Goal: Transaction & Acquisition: Purchase product/service

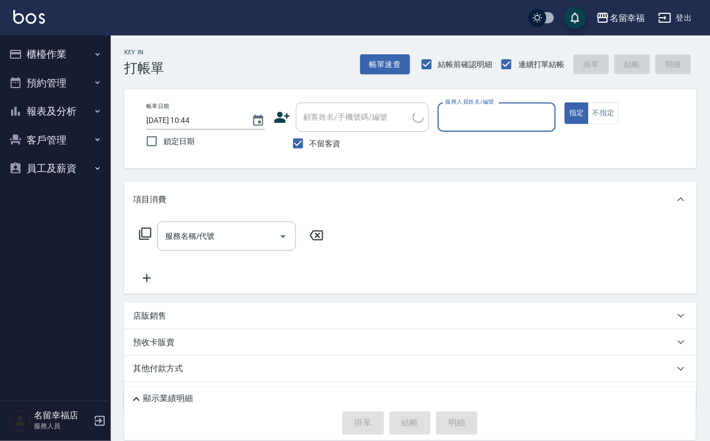
click at [35, 54] on button "櫃檯作業" at bounding box center [55, 54] width 102 height 29
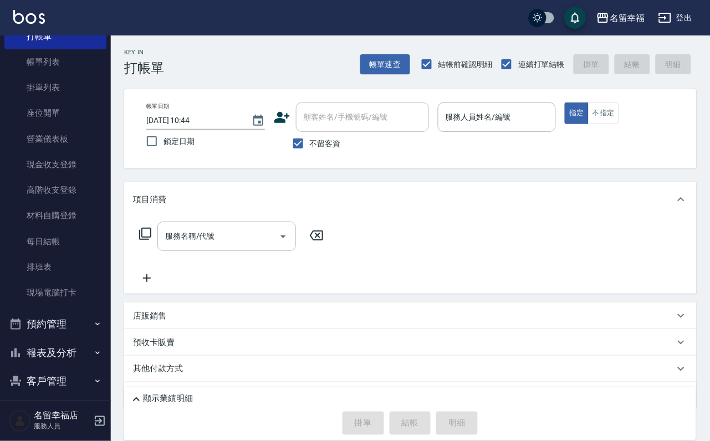
scroll to position [83, 0]
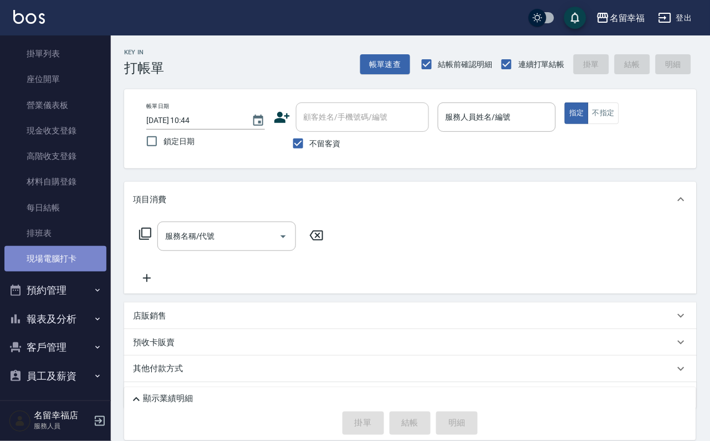
click at [90, 271] on link "現場電腦打卡" at bounding box center [55, 258] width 102 height 25
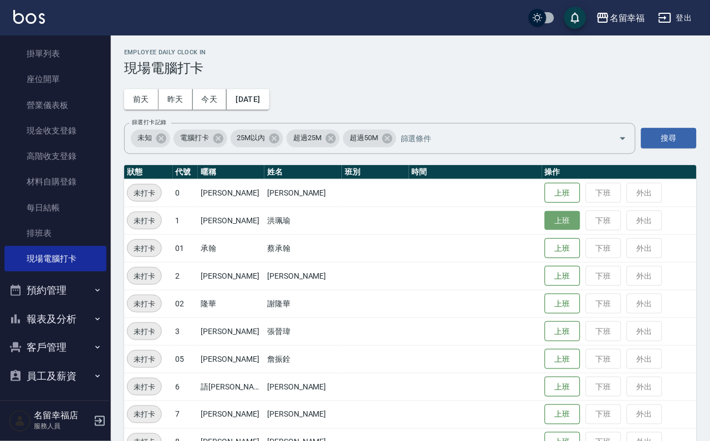
click at [563, 229] on button "上班" at bounding box center [561, 220] width 35 height 19
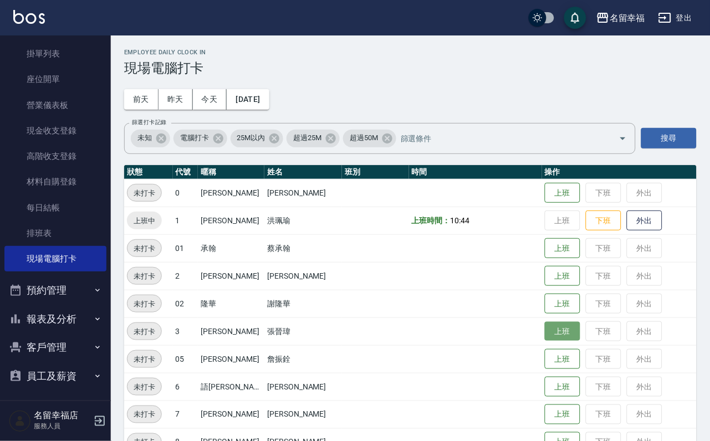
click at [544, 333] on button "上班" at bounding box center [561, 331] width 35 height 19
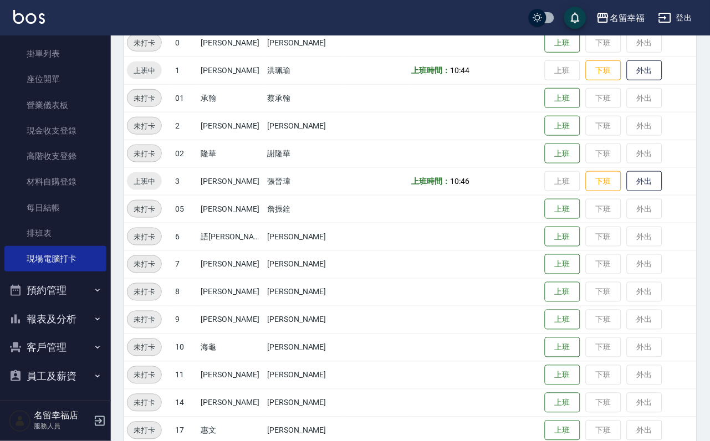
scroll to position [363, 0]
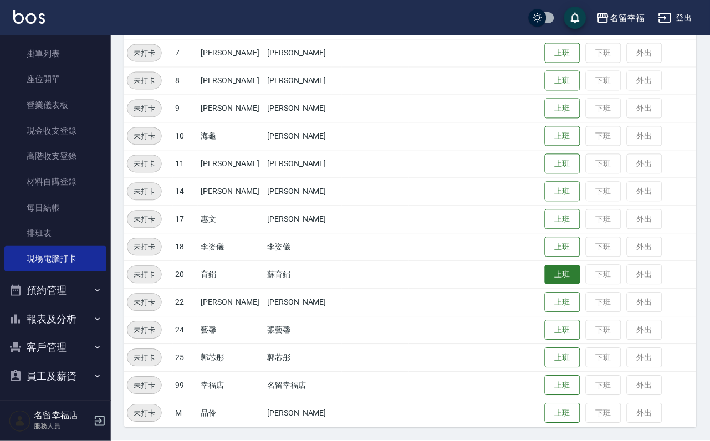
click at [564, 275] on button "上班" at bounding box center [561, 274] width 35 height 19
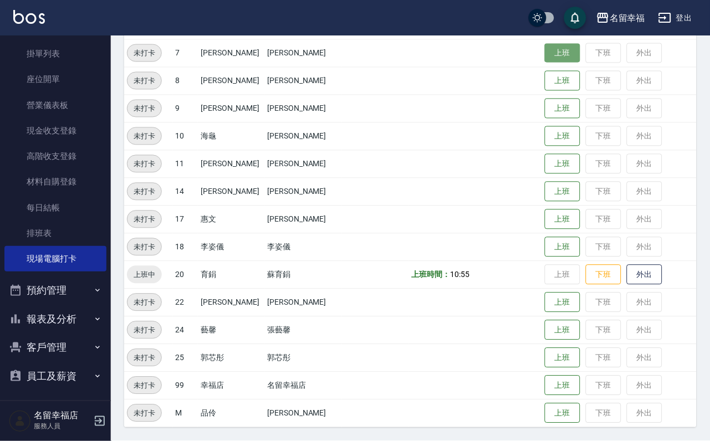
click at [545, 57] on button "上班" at bounding box center [561, 53] width 35 height 19
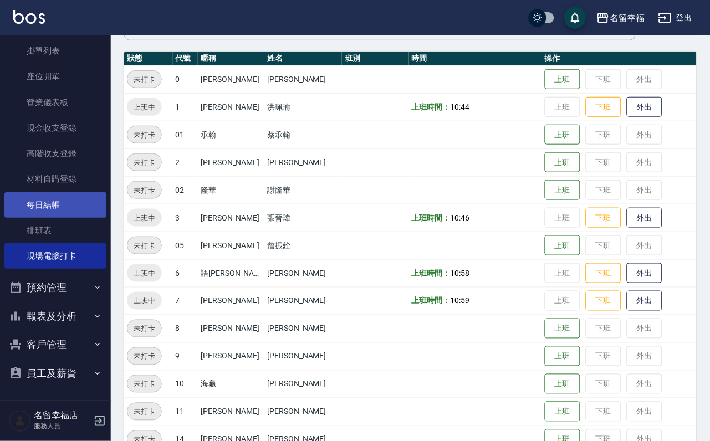
scroll to position [127, 0]
click at [66, 307] on button "報表及分析" at bounding box center [55, 316] width 102 height 29
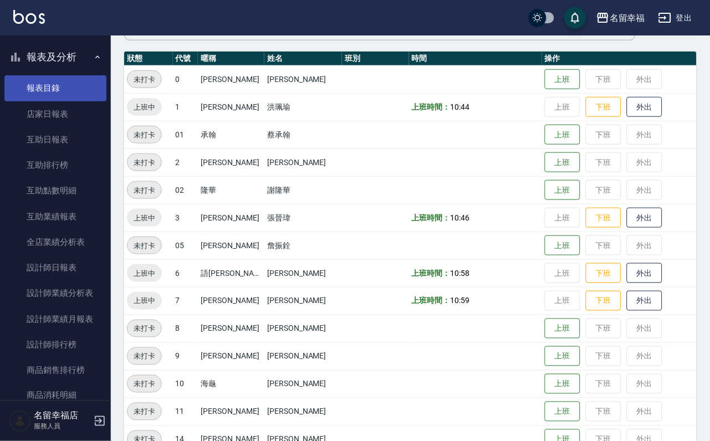
scroll to position [376, 0]
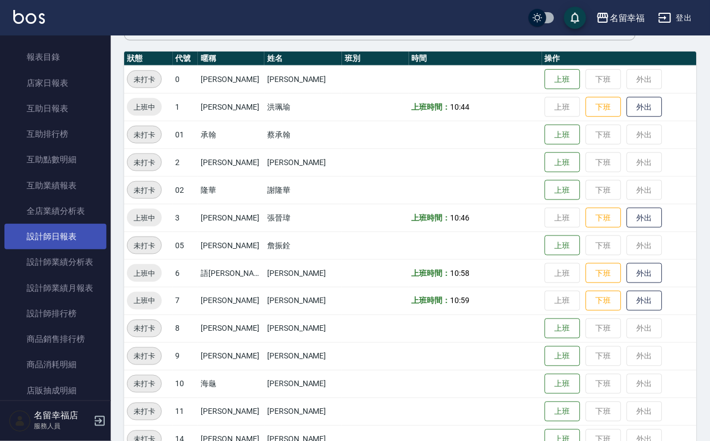
click at [70, 249] on link "設計師日報表" at bounding box center [55, 236] width 102 height 25
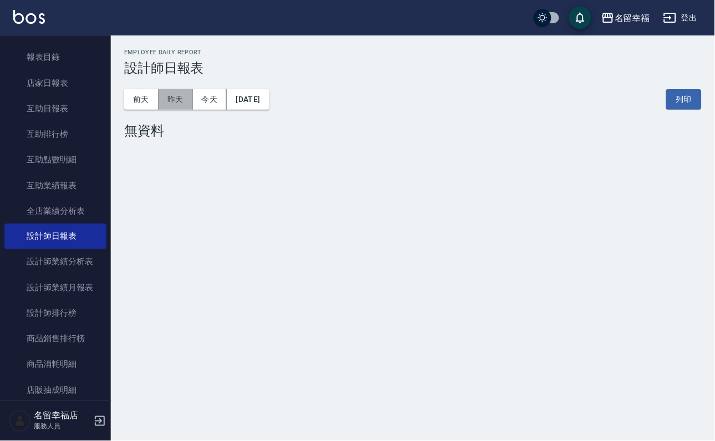
click at [182, 100] on button "昨天" at bounding box center [175, 99] width 34 height 20
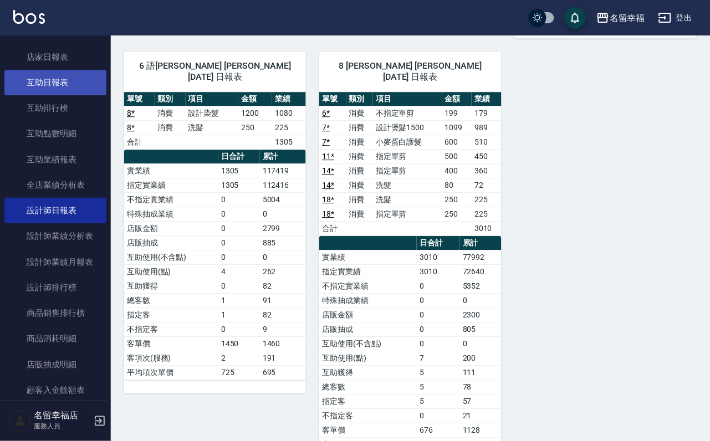
scroll to position [376, 0]
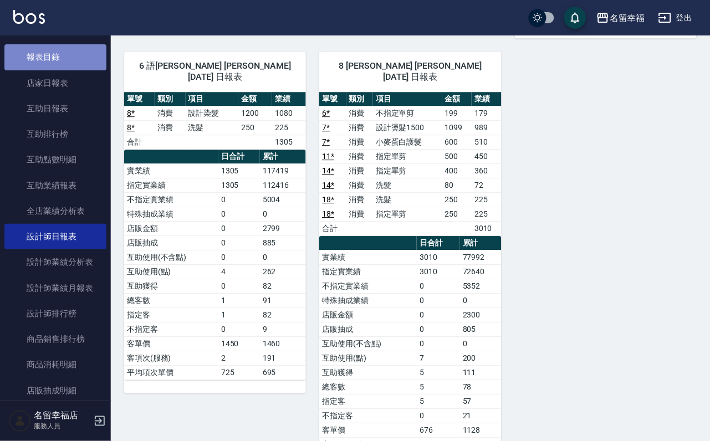
click at [61, 70] on link "報表目錄" at bounding box center [55, 56] width 102 height 25
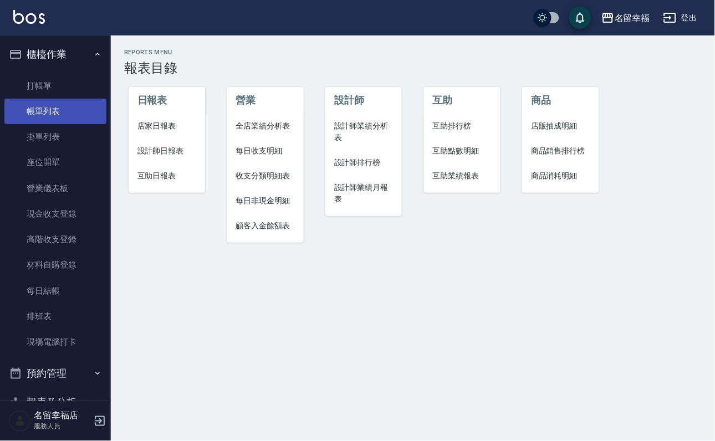
click at [43, 113] on link "帳單列表" at bounding box center [55, 111] width 102 height 25
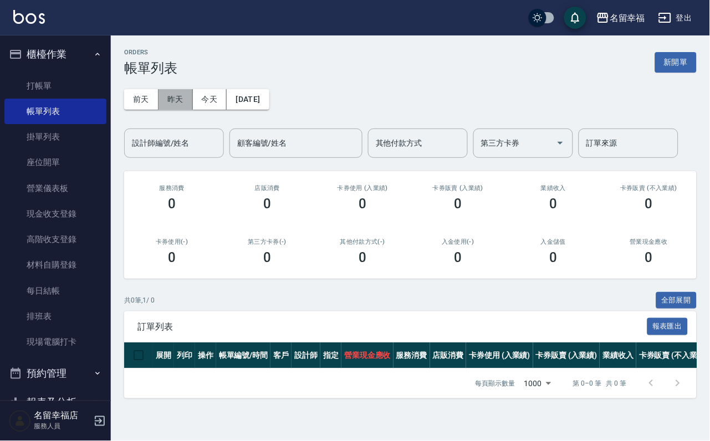
click at [176, 106] on button "昨天" at bounding box center [175, 99] width 34 height 20
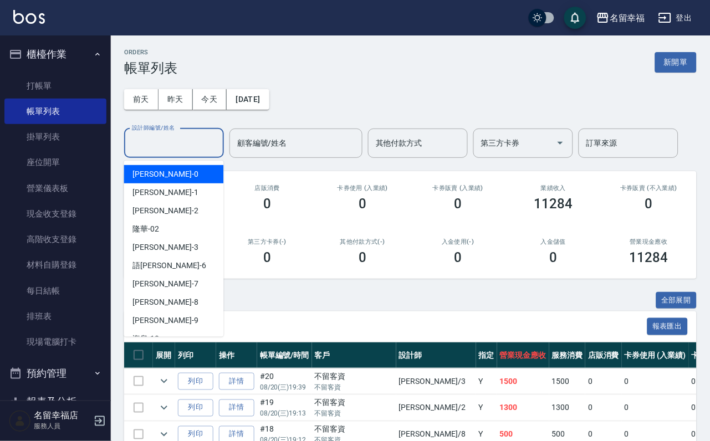
click at [165, 153] on input "設計師編號/姓名" at bounding box center [174, 142] width 90 height 19
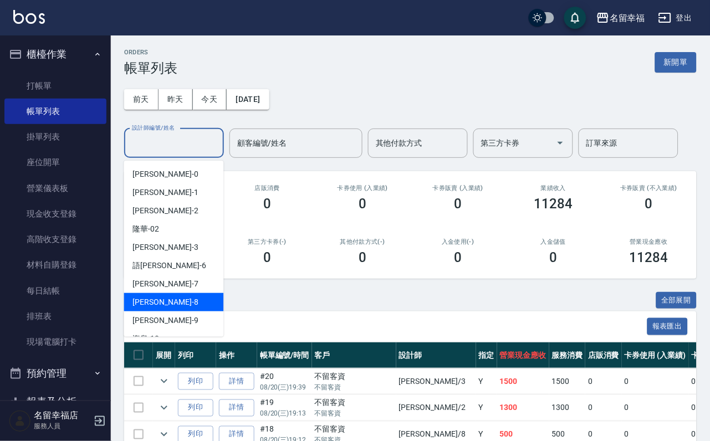
click at [187, 301] on div "[PERSON_NAME] -8" at bounding box center [174, 302] width 100 height 18
type input "[PERSON_NAME]-8"
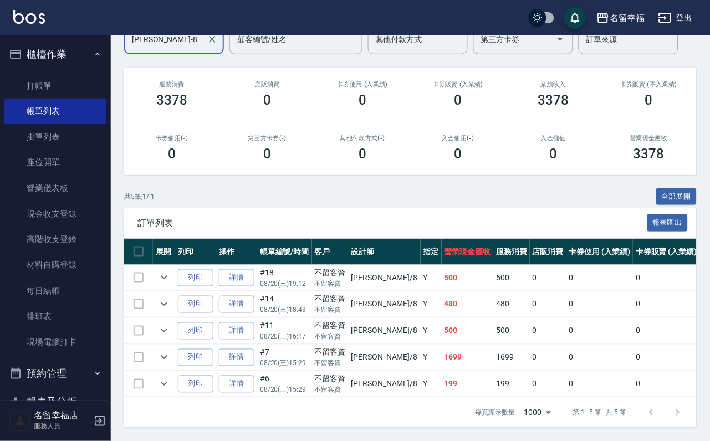
scroll to position [198, 0]
click at [171, 297] on icon "expand row" at bounding box center [163, 303] width 13 height 13
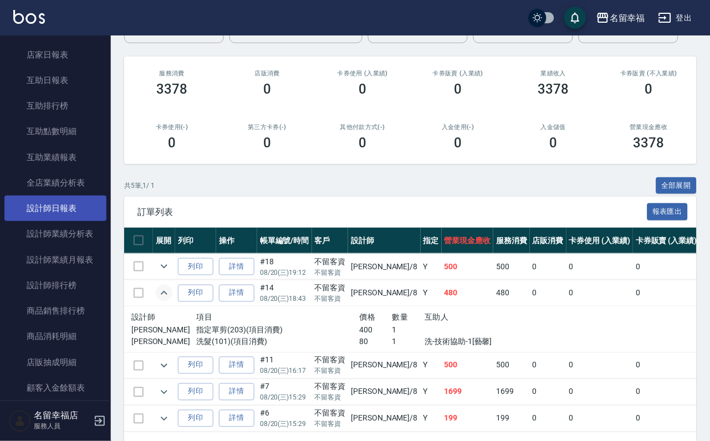
scroll to position [415, 0]
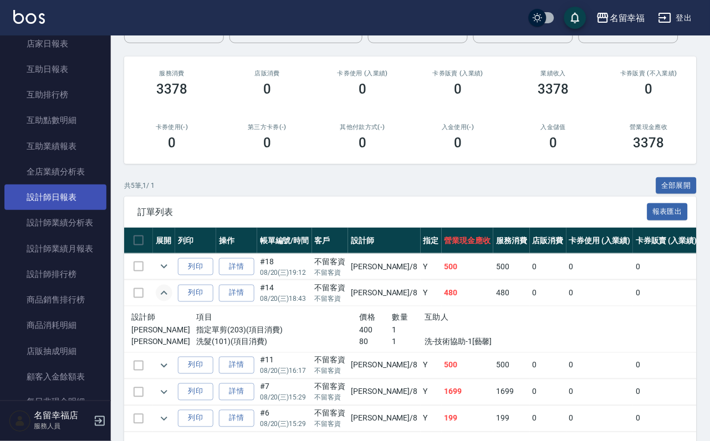
click at [90, 210] on link "設計師日報表" at bounding box center [55, 196] width 102 height 25
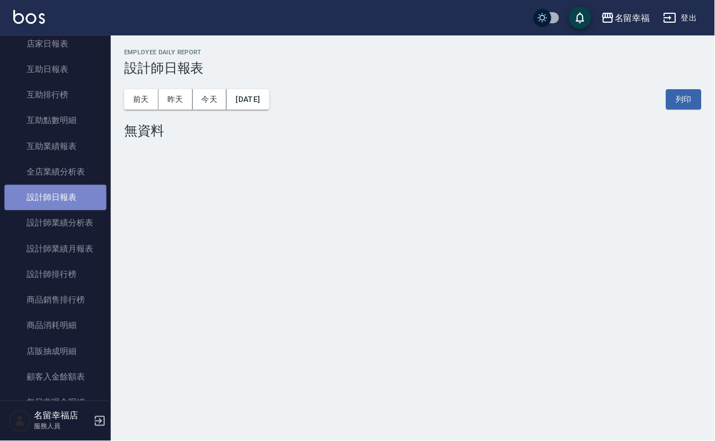
click at [69, 210] on link "設計師日報表" at bounding box center [55, 196] width 102 height 25
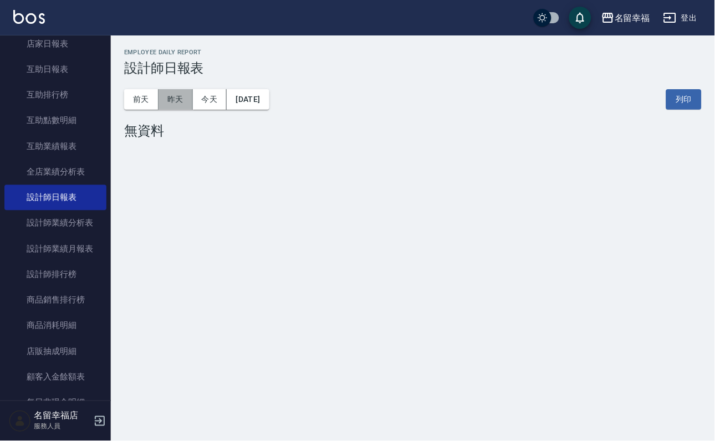
click at [189, 105] on button "昨天" at bounding box center [175, 99] width 34 height 20
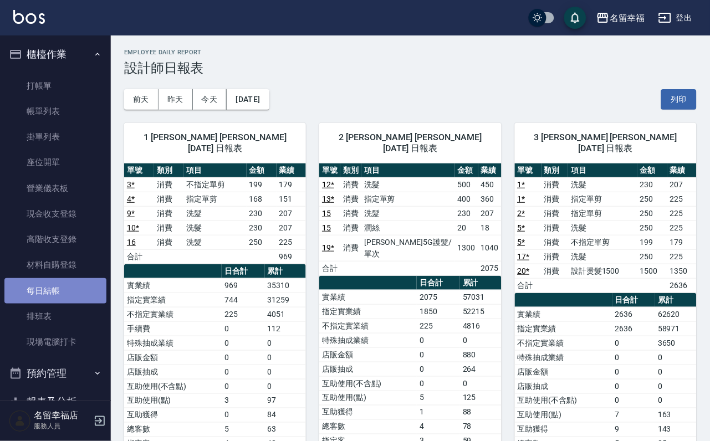
click at [57, 304] on link "每日結帳" at bounding box center [55, 290] width 102 height 25
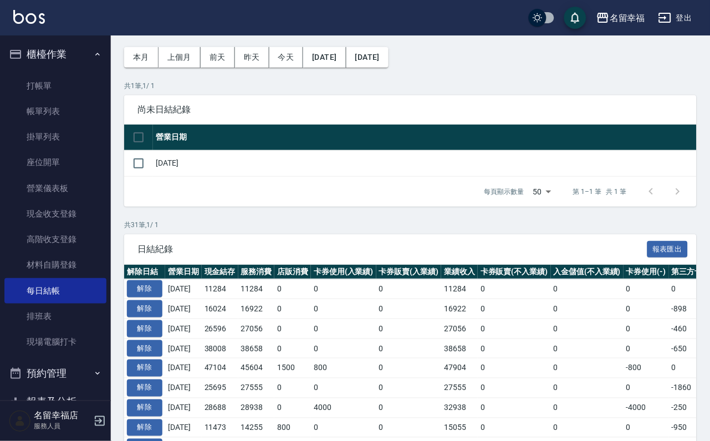
scroll to position [83, 0]
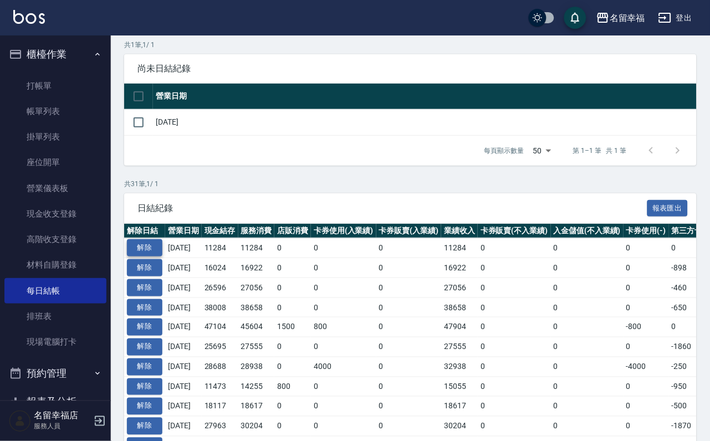
click at [151, 256] on button "解除" at bounding box center [144, 247] width 35 height 17
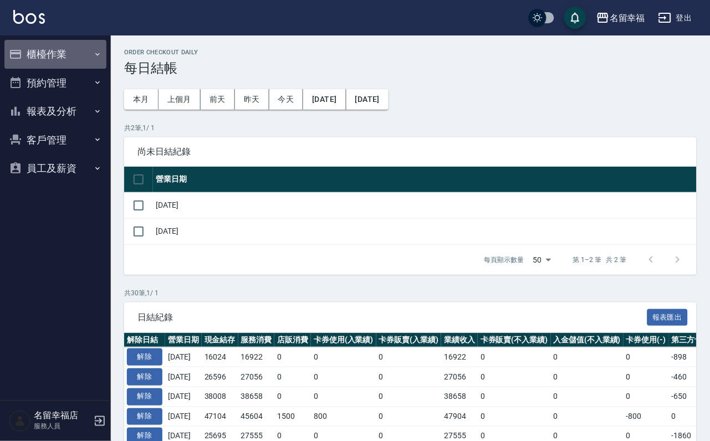
click at [72, 58] on button "櫃檯作業" at bounding box center [55, 54] width 102 height 29
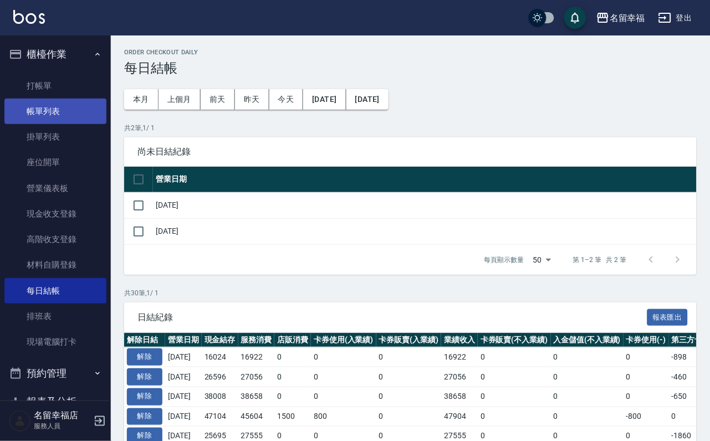
click at [49, 116] on link "帳單列表" at bounding box center [55, 111] width 102 height 25
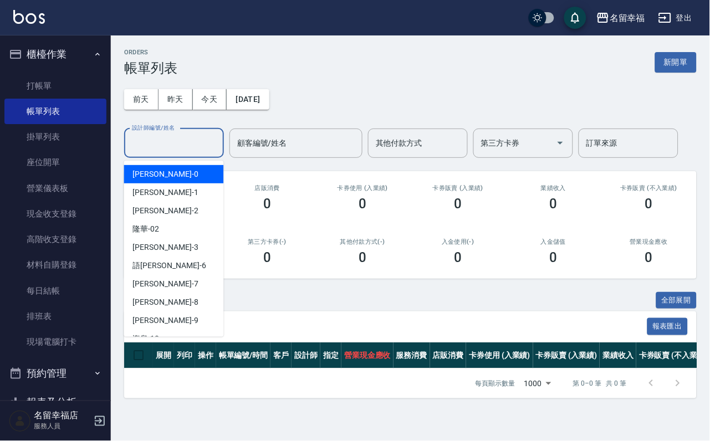
click at [154, 151] on input "設計師編號/姓名" at bounding box center [174, 142] width 90 height 19
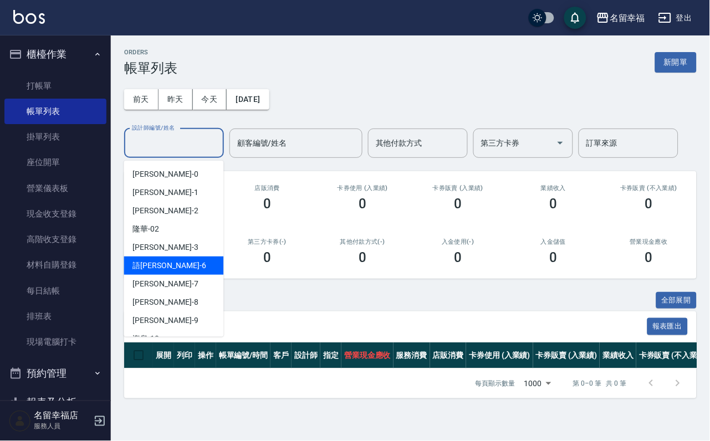
click at [173, 273] on div "語瑄 -6" at bounding box center [174, 265] width 100 height 18
type input "語瑄-6"
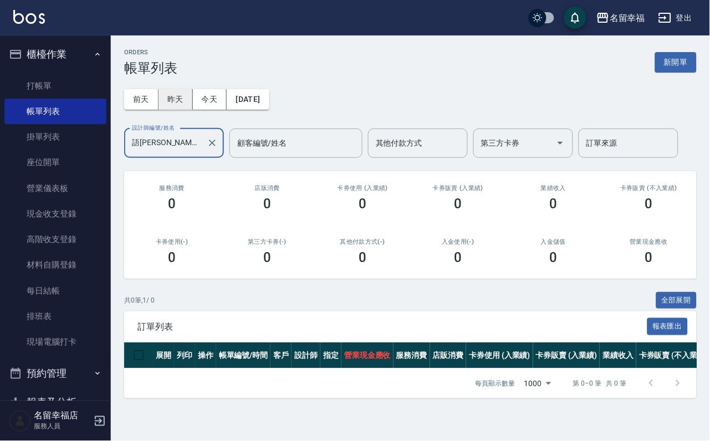
click at [180, 109] on button "昨天" at bounding box center [175, 99] width 34 height 20
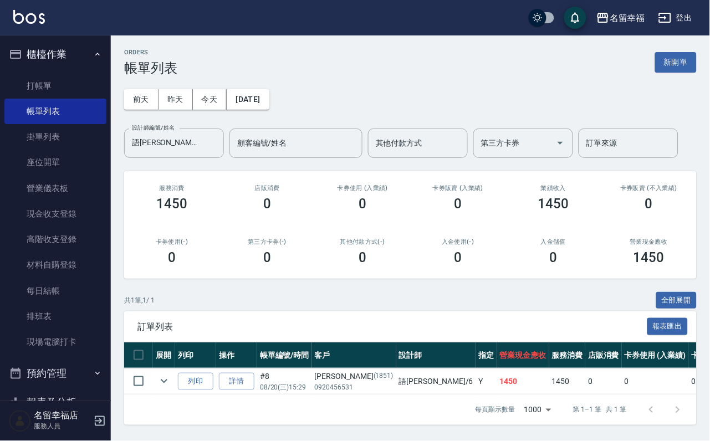
scroll to position [58, 0]
click at [254, 373] on link "詳情" at bounding box center [236, 381] width 35 height 17
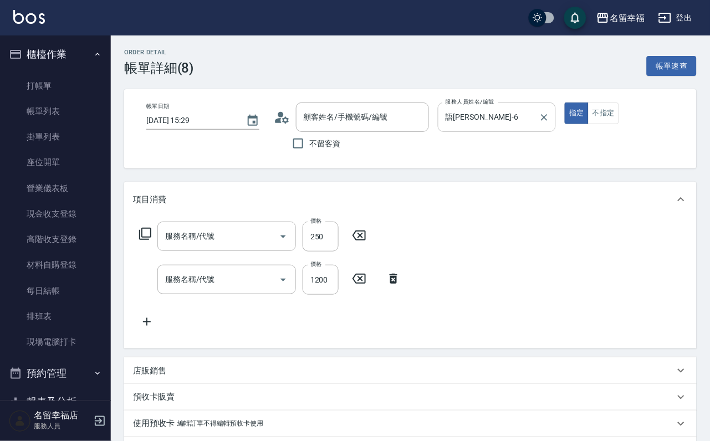
type input "2025/08/20 15:29"
type input "語瑄-6"
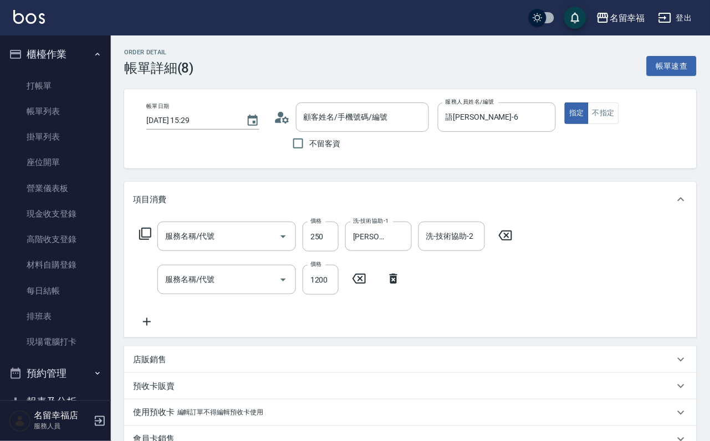
type input "洗髮(101)"
type input "設計染髮(404)"
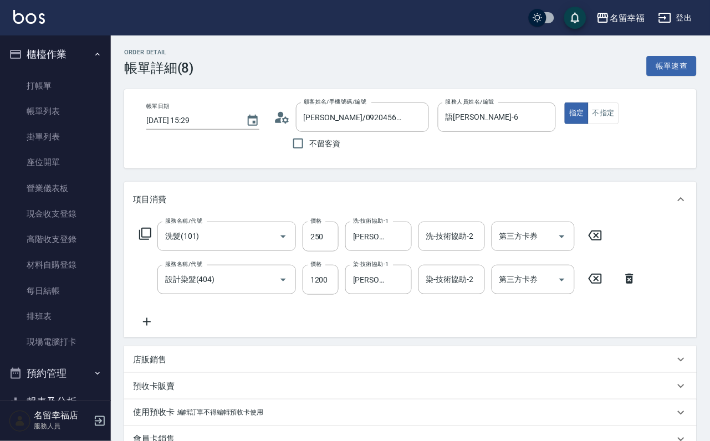
type input "黃文秀/0920456531/1851"
click at [534, 123] on input "語瑄-6" at bounding box center [489, 116] width 92 height 19
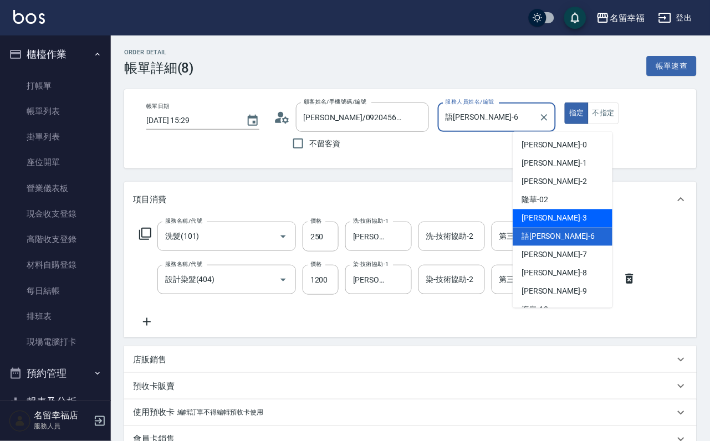
click at [553, 214] on div "晉瑋 -3" at bounding box center [562, 218] width 100 height 18
type input "晉瑋-3"
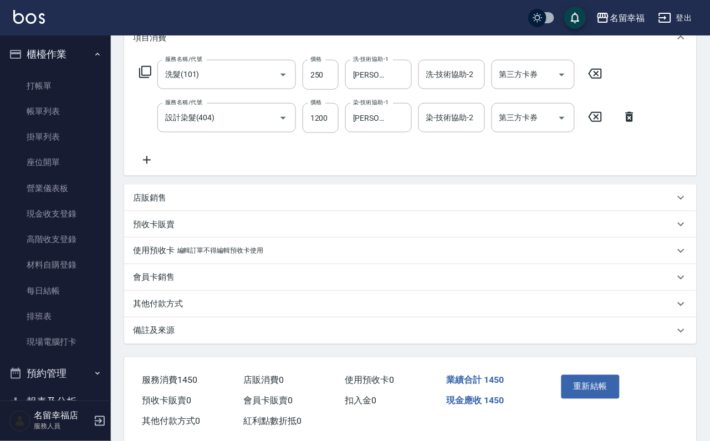
scroll to position [166, 0]
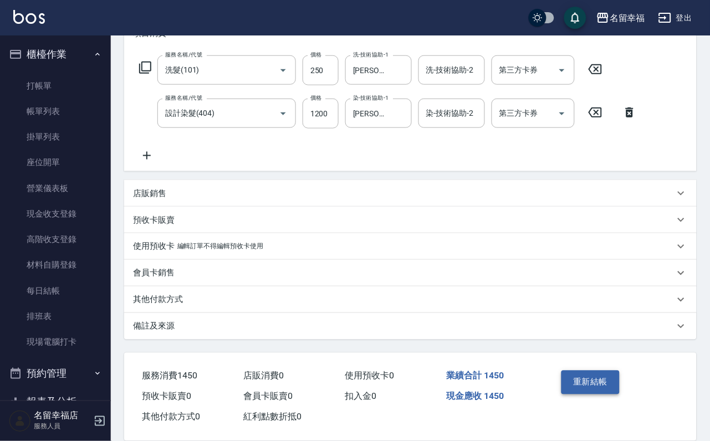
click at [610, 394] on button "重新結帳" at bounding box center [590, 382] width 59 height 23
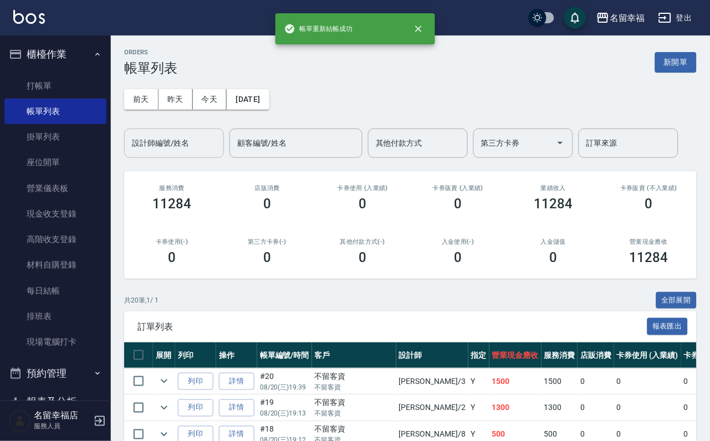
click at [185, 143] on input "設計師編號/姓名" at bounding box center [174, 142] width 90 height 19
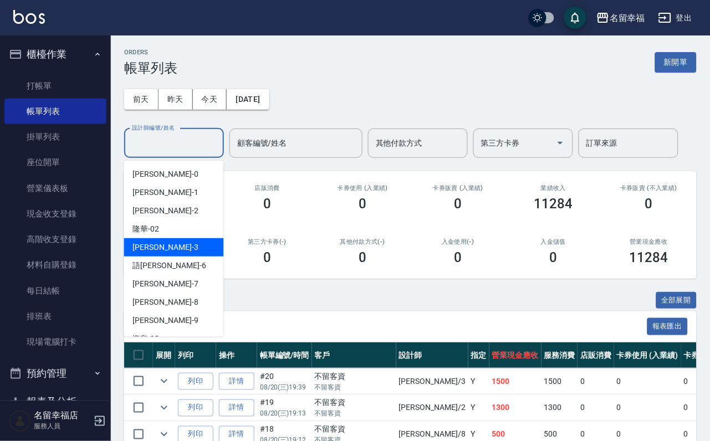
click at [181, 250] on div "晉瑋 -3" at bounding box center [174, 247] width 100 height 18
type input "晉瑋-3"
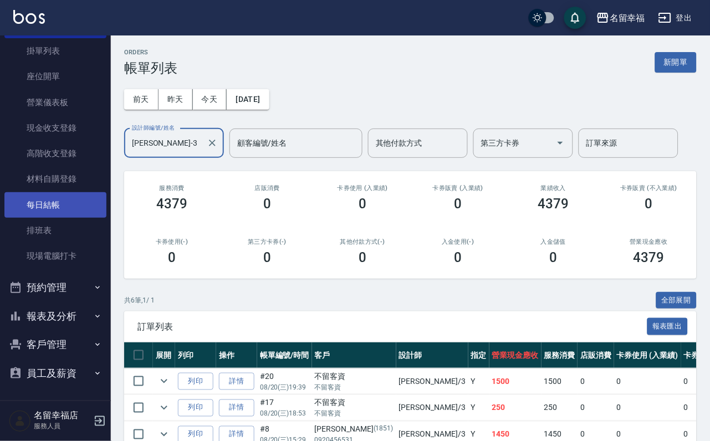
scroll to position [127, 0]
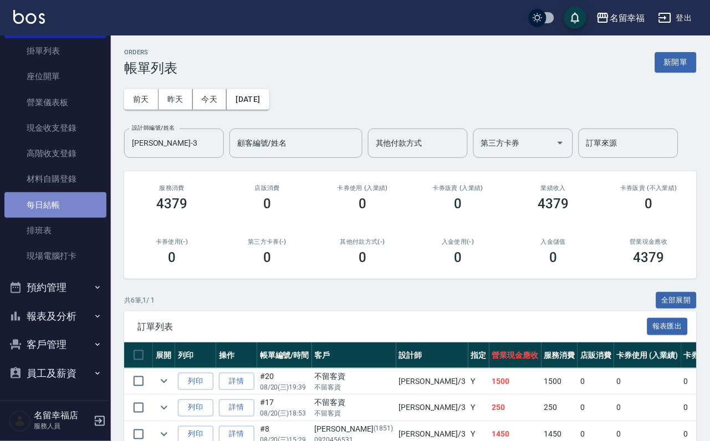
click at [69, 192] on link "每日結帳" at bounding box center [55, 204] width 102 height 25
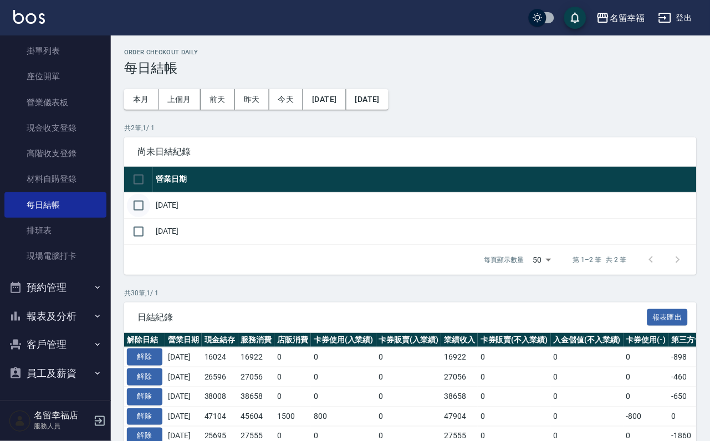
click at [139, 215] on input "checkbox" at bounding box center [138, 205] width 23 height 23
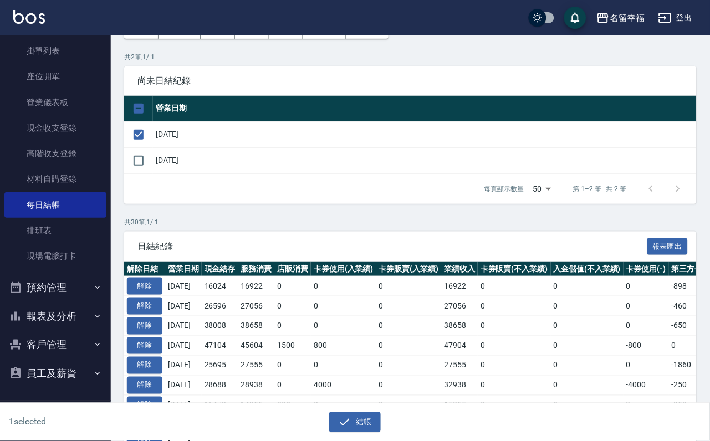
scroll to position [166, 0]
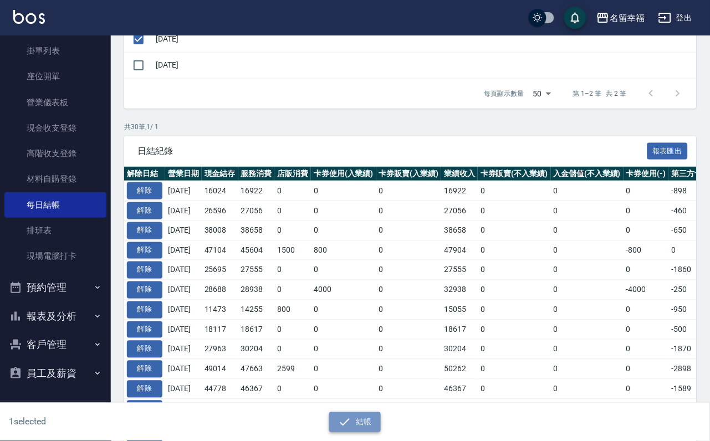
drag, startPoint x: 357, startPoint y: 422, endPoint x: 348, endPoint y: 424, distance: 9.8
click at [358, 422] on button "結帳" at bounding box center [355, 422] width 52 height 20
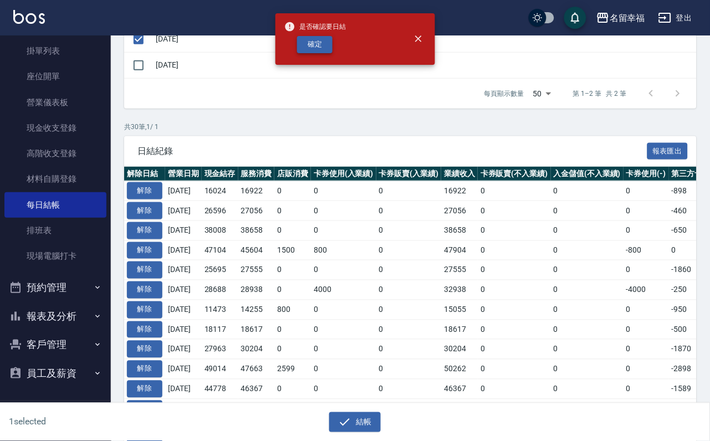
drag, startPoint x: 330, startPoint y: 55, endPoint x: 315, endPoint y: 61, distance: 15.4
click at [329, 53] on button "確定" at bounding box center [314, 44] width 35 height 17
checkbox input "false"
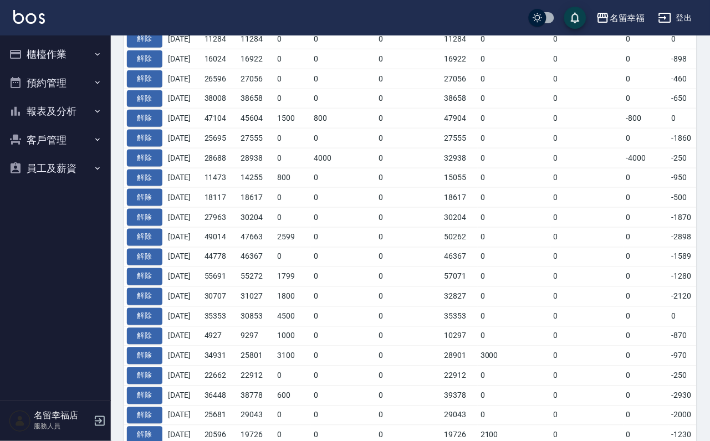
scroll to position [166, 0]
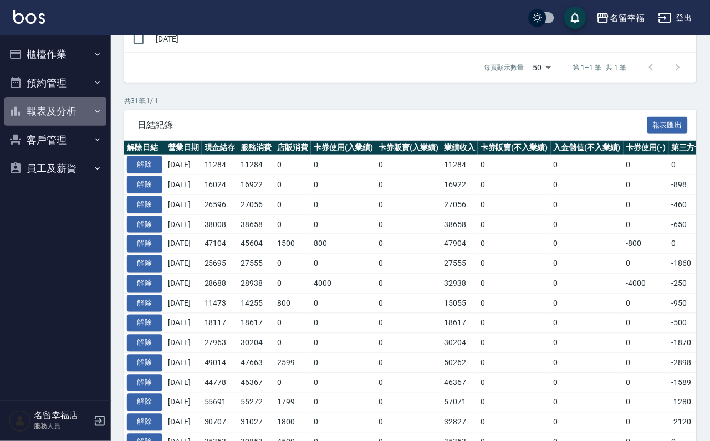
click at [55, 126] on button "報表及分析" at bounding box center [55, 111] width 102 height 29
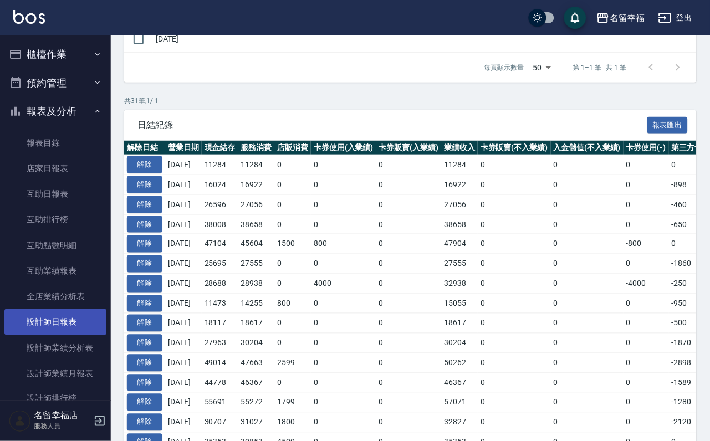
click at [58, 335] on link "設計師日報表" at bounding box center [55, 321] width 102 height 25
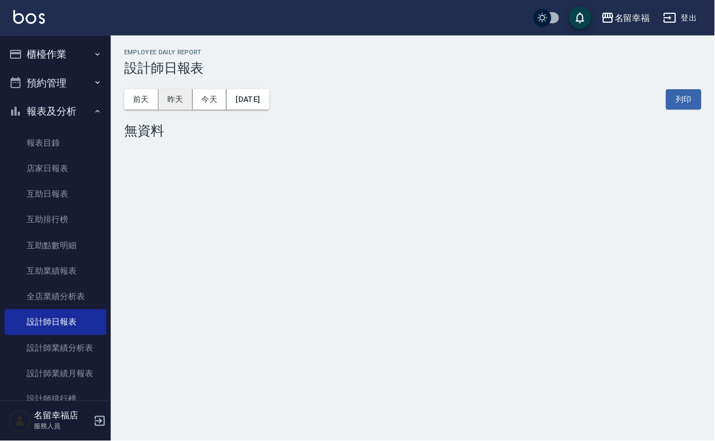
click at [192, 97] on button "昨天" at bounding box center [175, 99] width 34 height 20
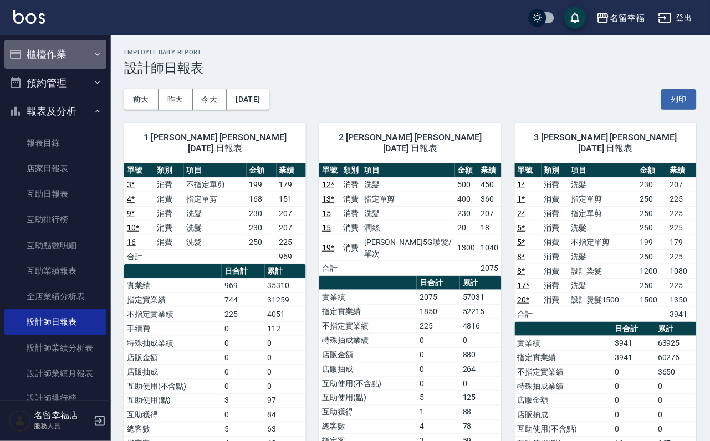
click at [56, 58] on button "櫃檯作業" at bounding box center [55, 54] width 102 height 29
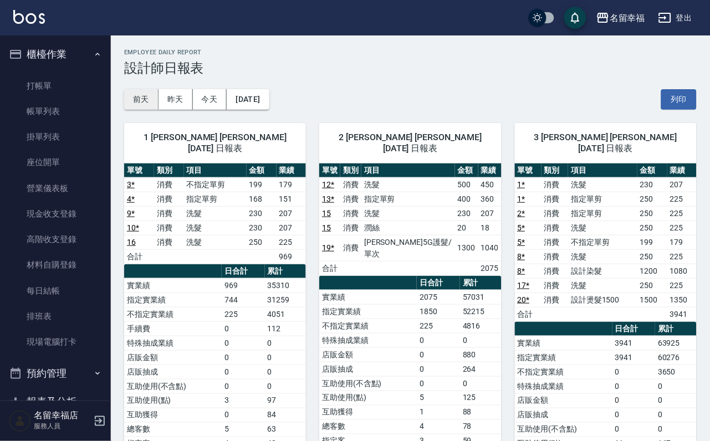
click at [147, 97] on button "前天" at bounding box center [141, 99] width 34 height 20
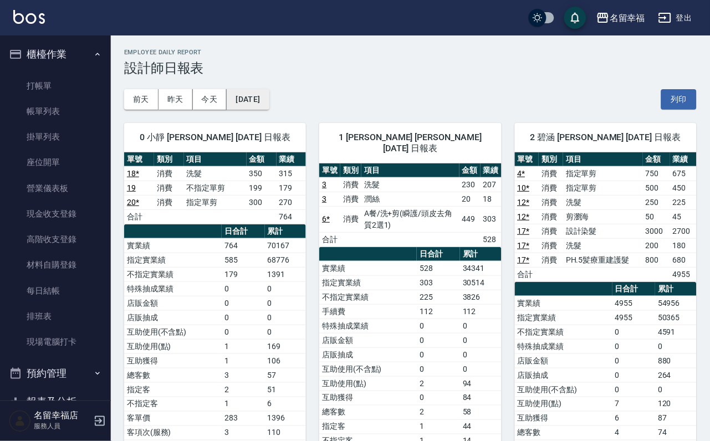
click at [269, 109] on button "[DATE]" at bounding box center [248, 99] width 42 height 20
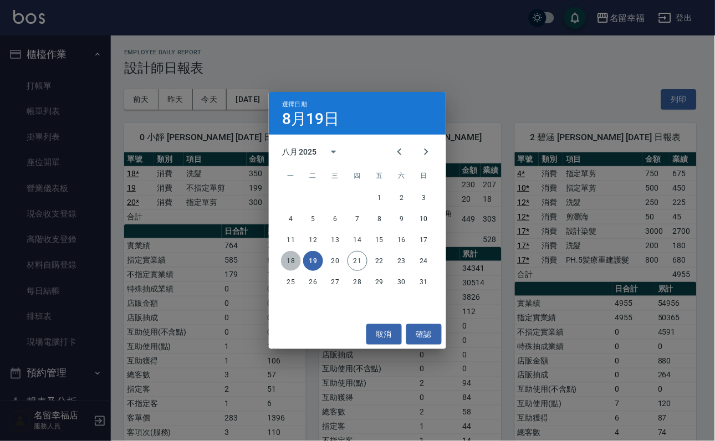
click at [296, 258] on button "18" at bounding box center [291, 261] width 20 height 20
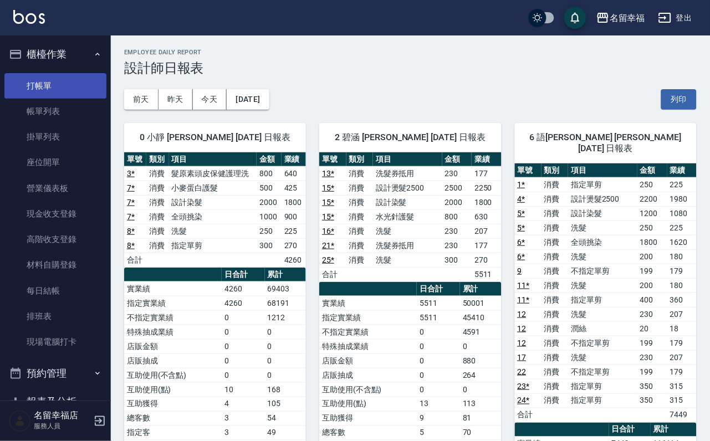
click at [48, 98] on link "打帳單" at bounding box center [55, 85] width 102 height 25
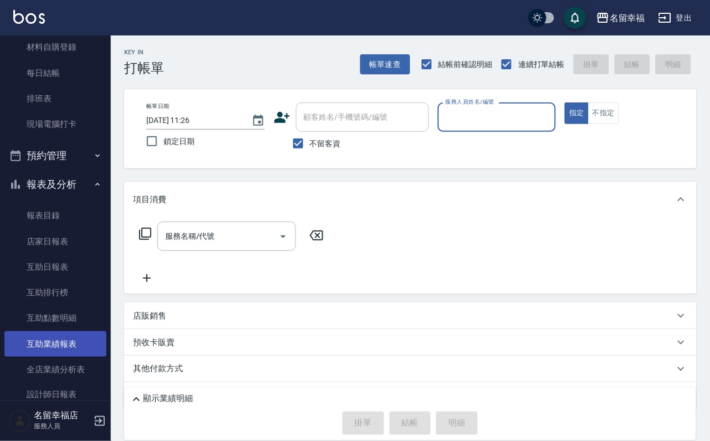
scroll to position [249, 0]
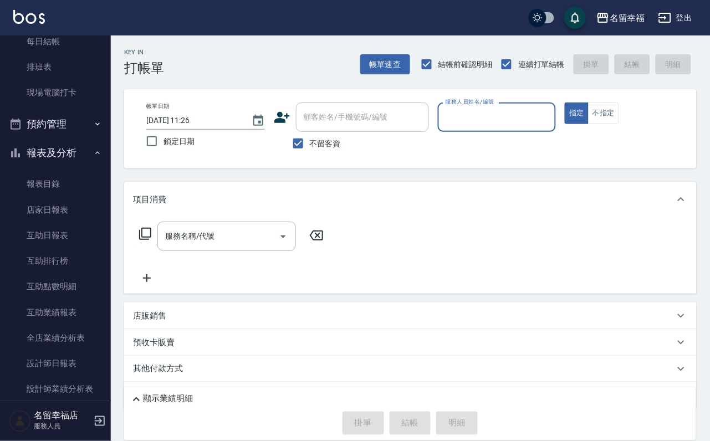
click at [551, 118] on input "服務人員姓名/編號" at bounding box center [497, 116] width 109 height 19
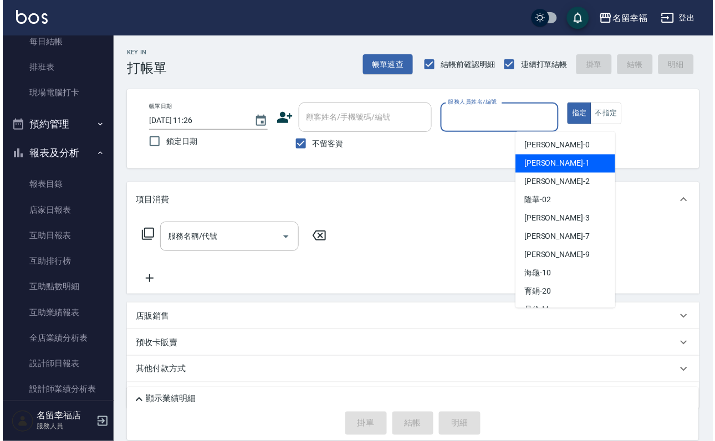
scroll to position [83, 0]
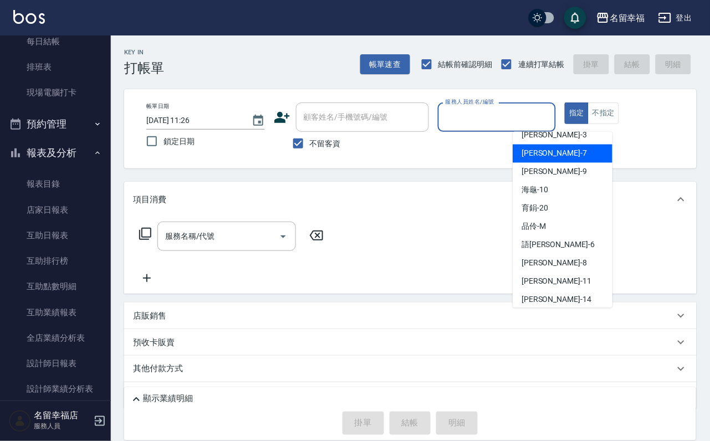
click at [556, 128] on div "服務人員姓名/編號" at bounding box center [497, 116] width 119 height 29
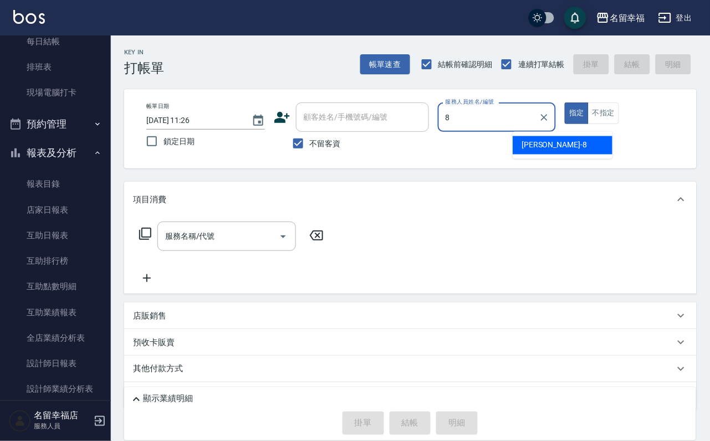
click at [542, 143] on span "[PERSON_NAME] -8" at bounding box center [553, 146] width 65 height 12
type input "[PERSON_NAME]-8"
click at [271, 244] on input "服務名稱/代號" at bounding box center [218, 236] width 112 height 19
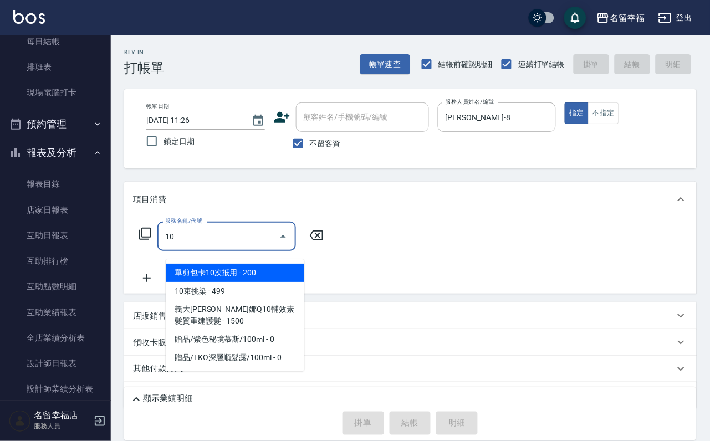
type input "106"
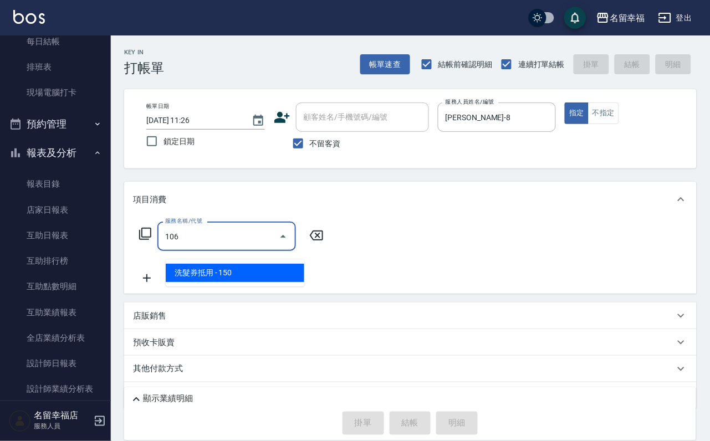
click at [223, 271] on span "洗髮券抵用 - 150" at bounding box center [235, 273] width 138 height 18
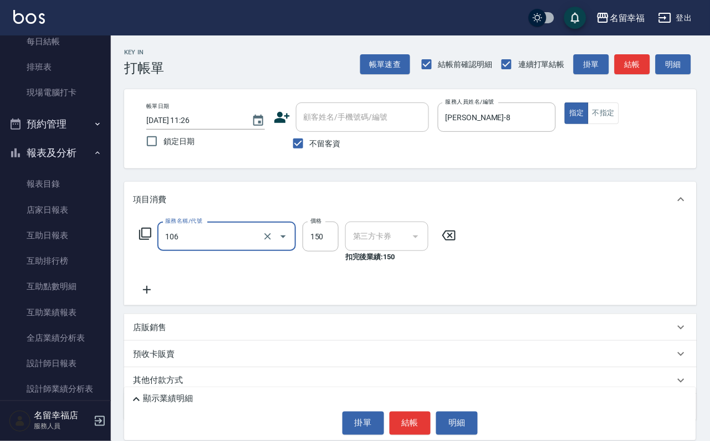
type input "舊有卡券"
type input "洗髮券抵用(106)"
click at [338, 245] on input "150" at bounding box center [320, 237] width 36 height 30
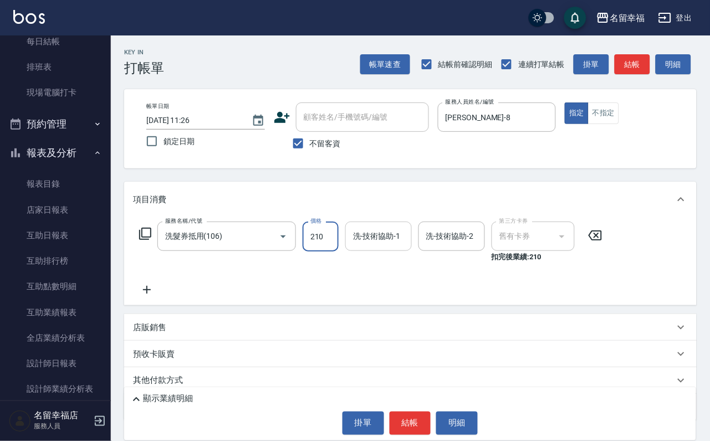
type input "210"
click at [368, 246] on input "洗-技術協助-1" at bounding box center [378, 236] width 56 height 19
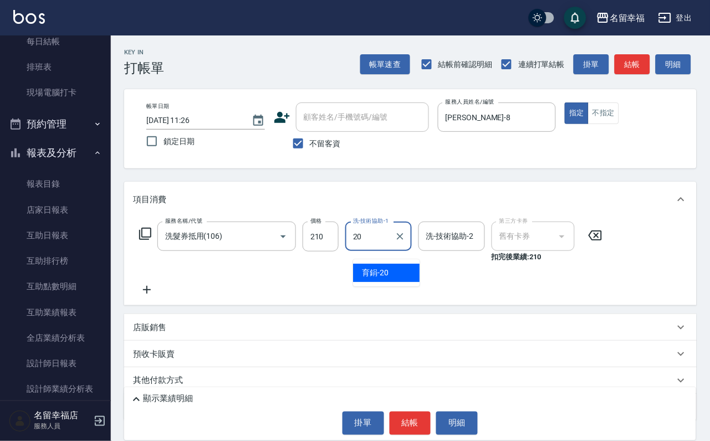
click at [385, 269] on span "育鋗 -20" at bounding box center [375, 273] width 27 height 12
type input "育鋗-20"
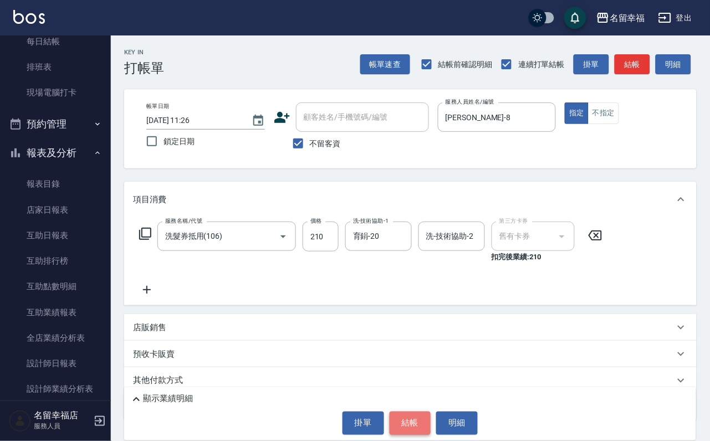
click at [415, 412] on button "結帳" at bounding box center [410, 423] width 42 height 23
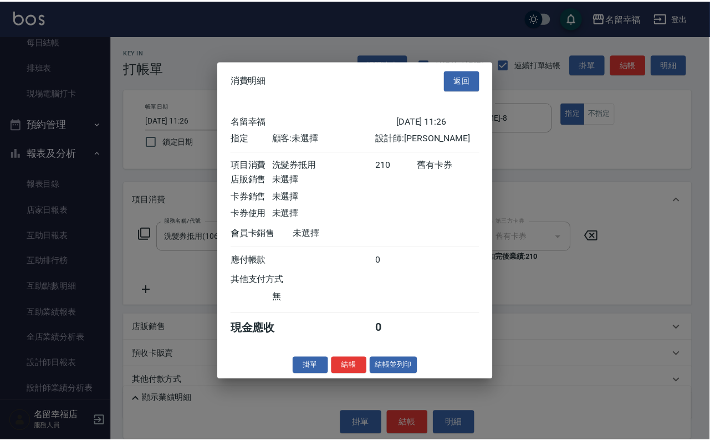
scroll to position [137, 0]
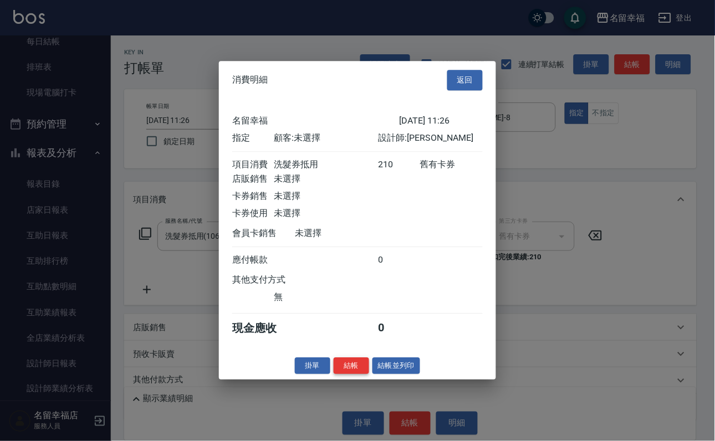
click at [342, 374] on button "結帳" at bounding box center [350, 365] width 35 height 17
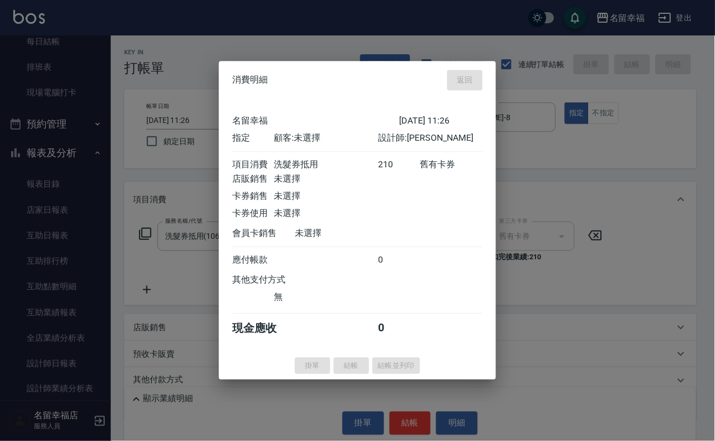
type input "2025/08/21 11:38"
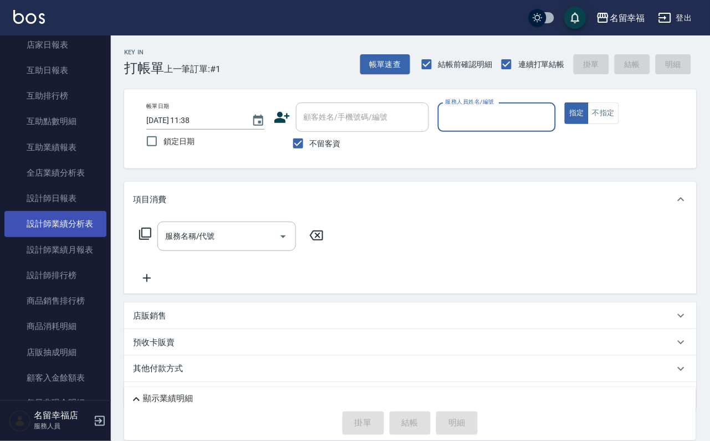
scroll to position [415, 0]
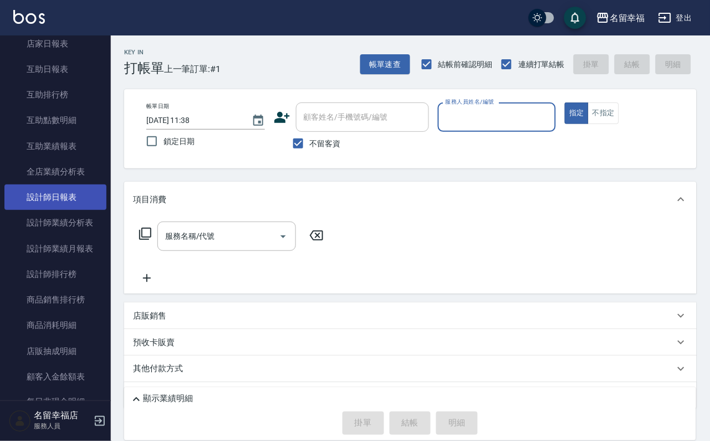
click at [80, 210] on link "設計師日報表" at bounding box center [55, 196] width 102 height 25
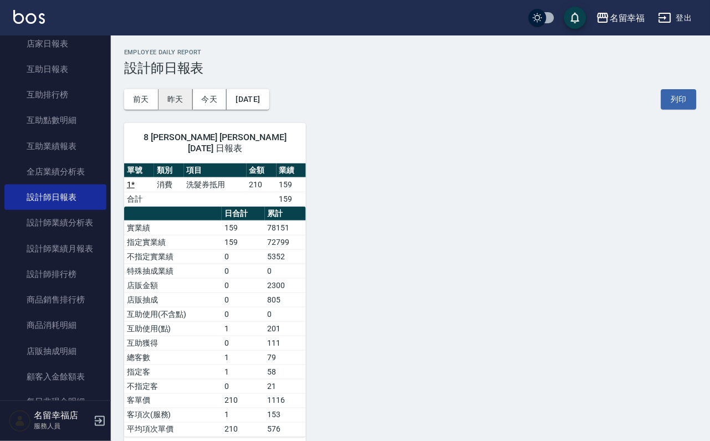
click at [184, 104] on button "昨天" at bounding box center [175, 99] width 34 height 20
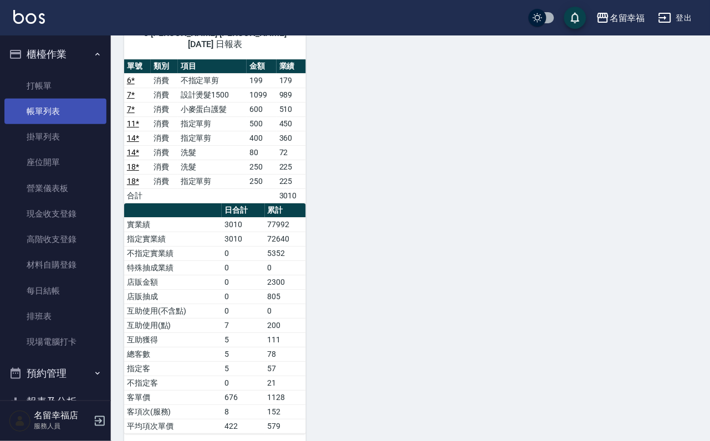
scroll to position [227, 0]
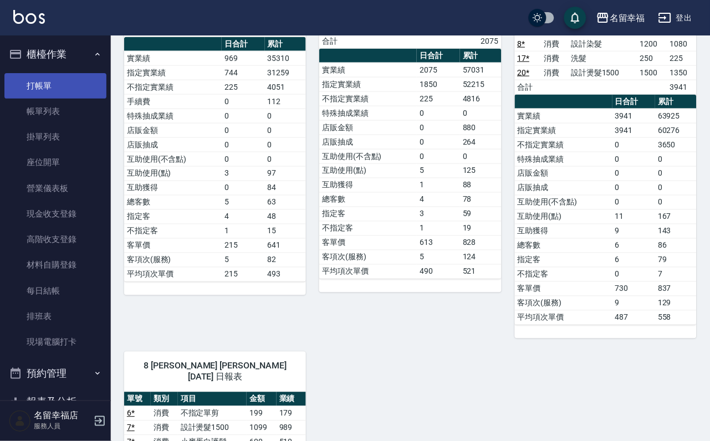
click at [74, 89] on link "打帳單" at bounding box center [55, 85] width 102 height 25
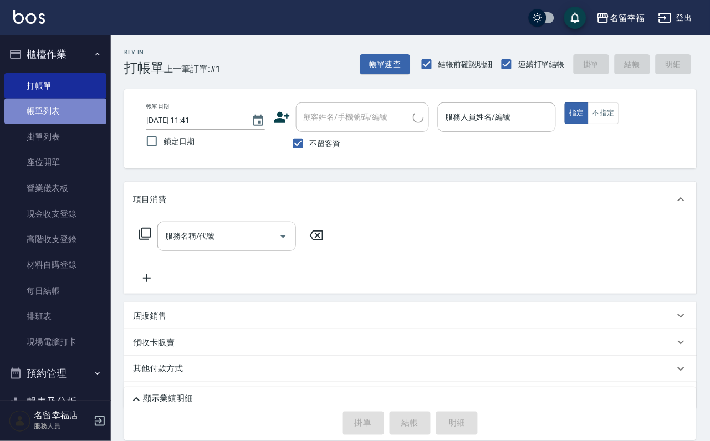
click at [70, 111] on link "帳單列表" at bounding box center [55, 111] width 102 height 25
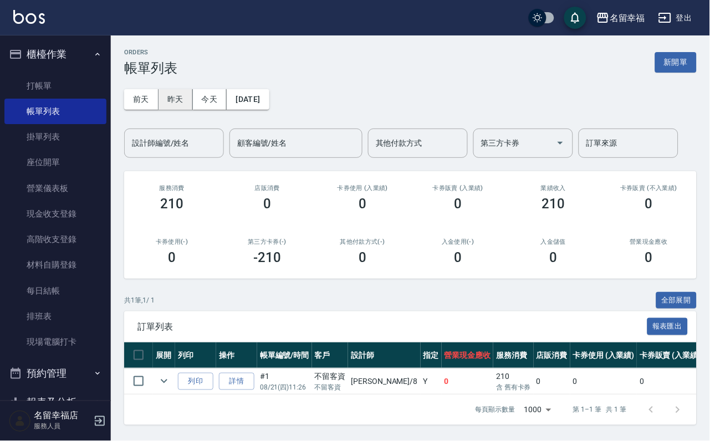
click at [176, 98] on button "昨天" at bounding box center [175, 99] width 34 height 20
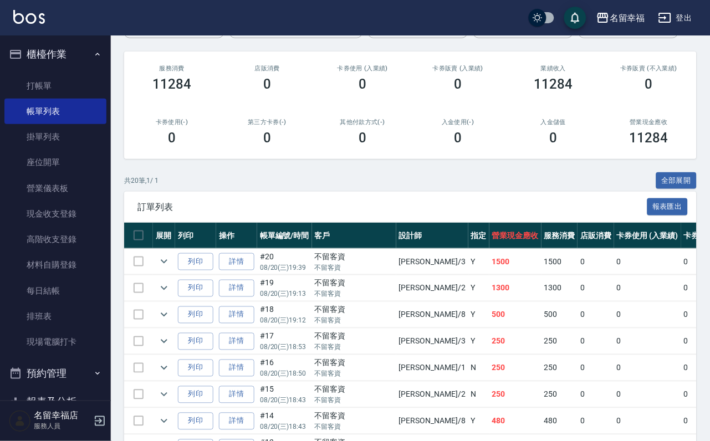
scroll to position [415, 0]
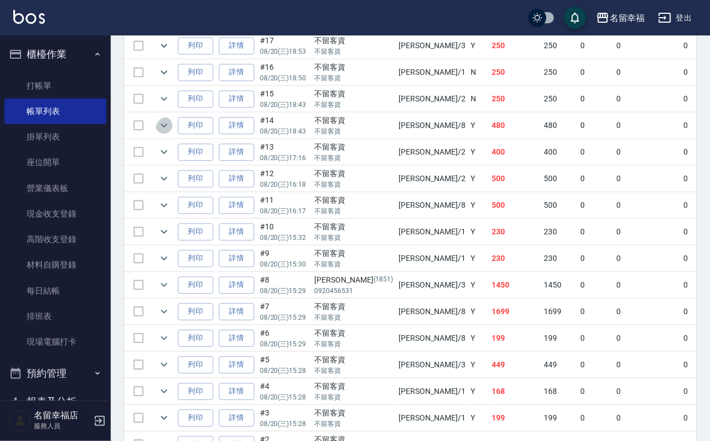
click at [167, 127] on icon "expand row" at bounding box center [164, 126] width 7 height 4
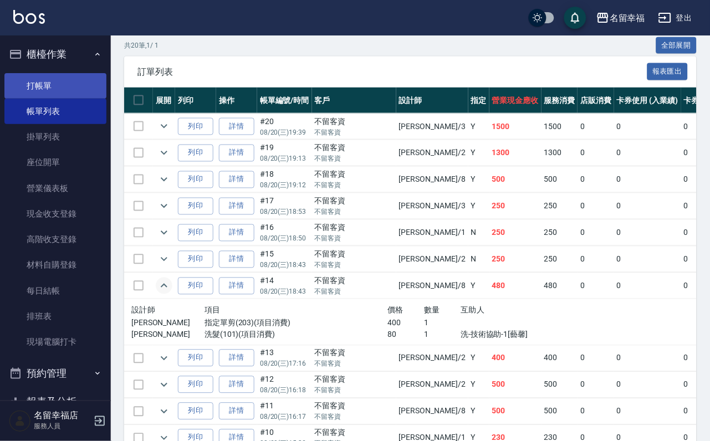
scroll to position [83, 0]
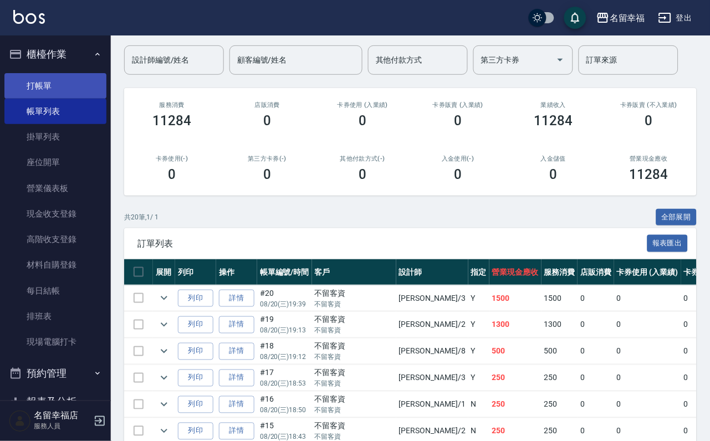
click at [46, 78] on link "打帳單" at bounding box center [55, 85] width 102 height 25
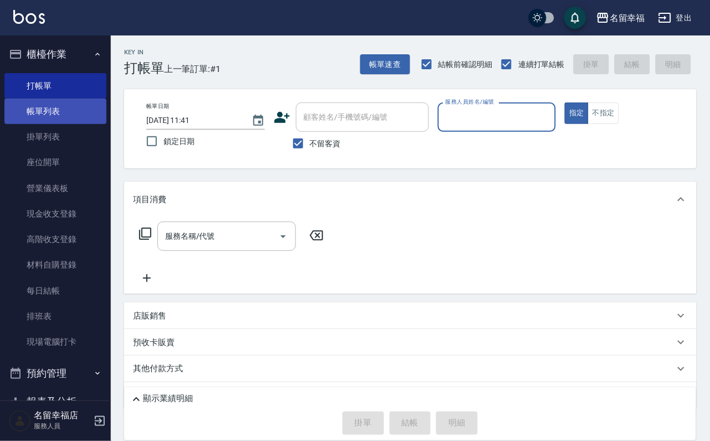
click at [50, 120] on link "帳單列表" at bounding box center [55, 111] width 102 height 25
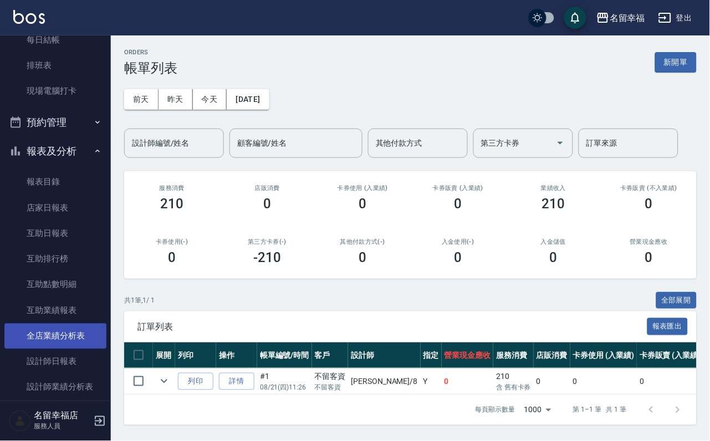
scroll to position [332, 0]
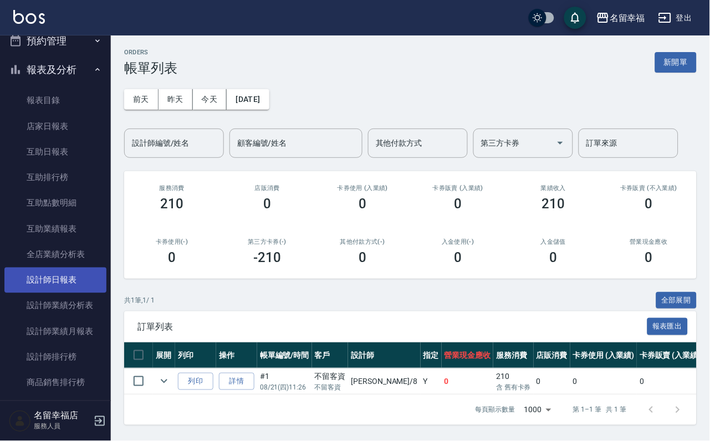
click at [68, 293] on link "設計師日報表" at bounding box center [55, 280] width 102 height 25
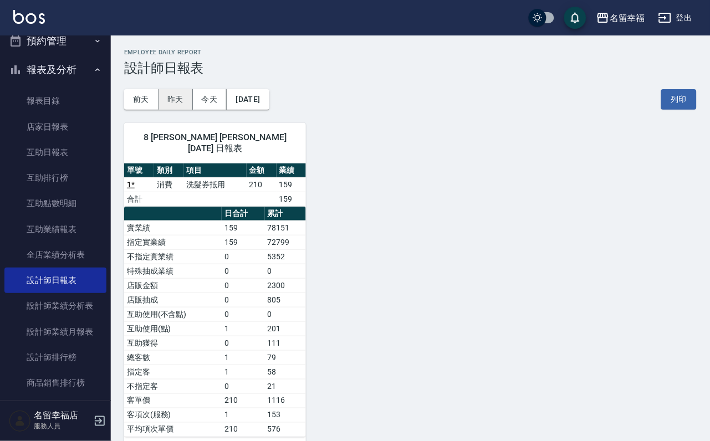
click at [180, 97] on button "昨天" at bounding box center [175, 99] width 34 height 20
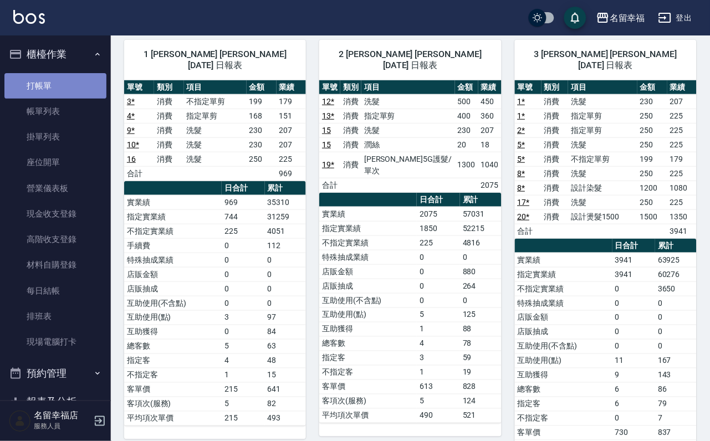
click at [56, 86] on link "打帳單" at bounding box center [55, 85] width 102 height 25
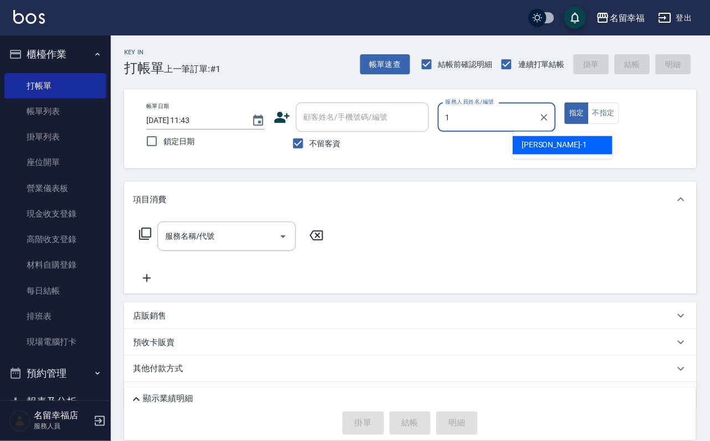
type input "珮瑜-1"
type button "true"
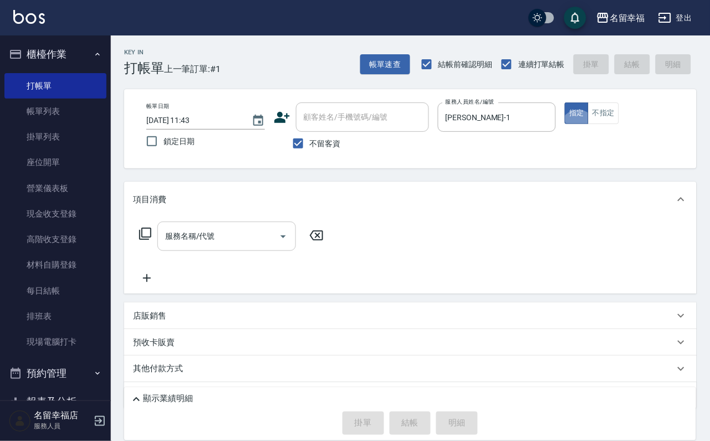
click at [238, 237] on input "服務名稱/代號" at bounding box center [218, 236] width 112 height 19
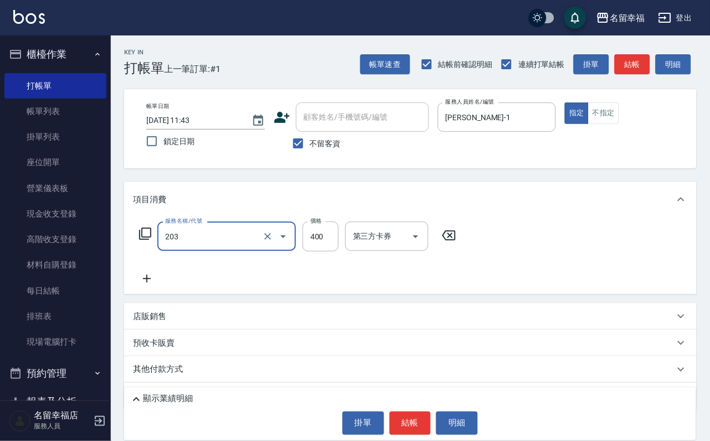
type input "指定單剪(203)"
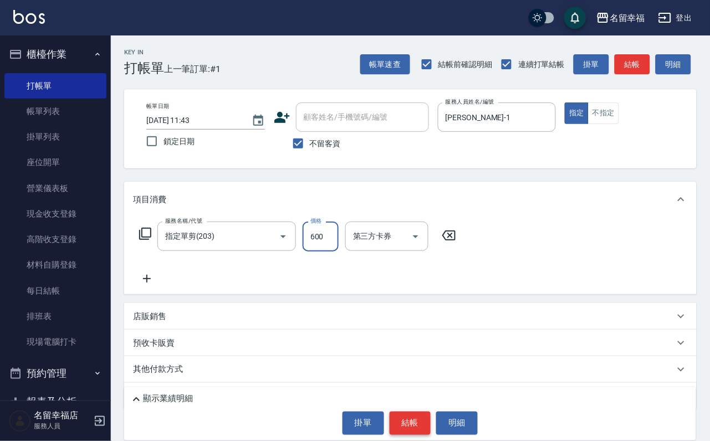
type input "600"
click at [423, 416] on button "結帳" at bounding box center [410, 423] width 42 height 23
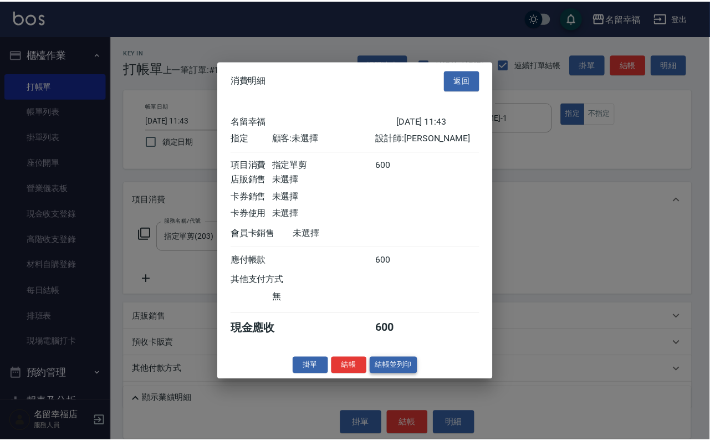
scroll to position [137, 0]
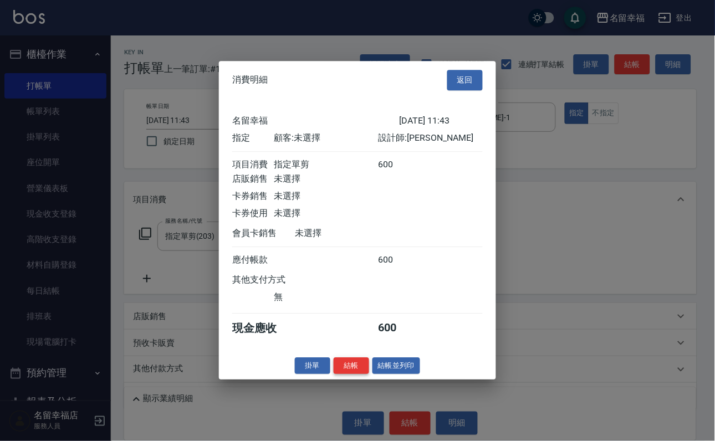
click at [336, 374] on button "結帳" at bounding box center [350, 365] width 35 height 17
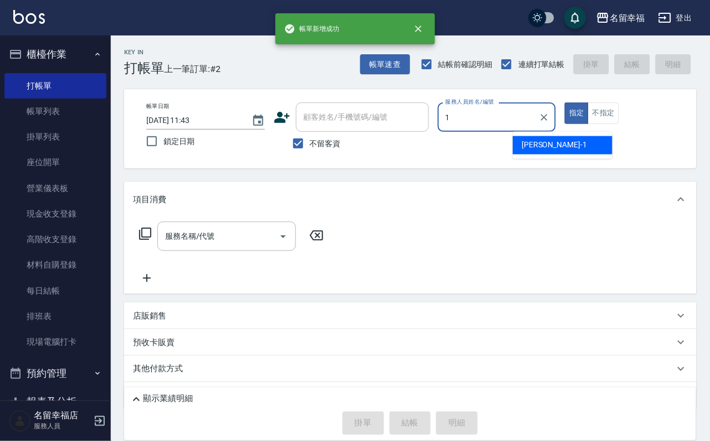
type input "珮瑜-1"
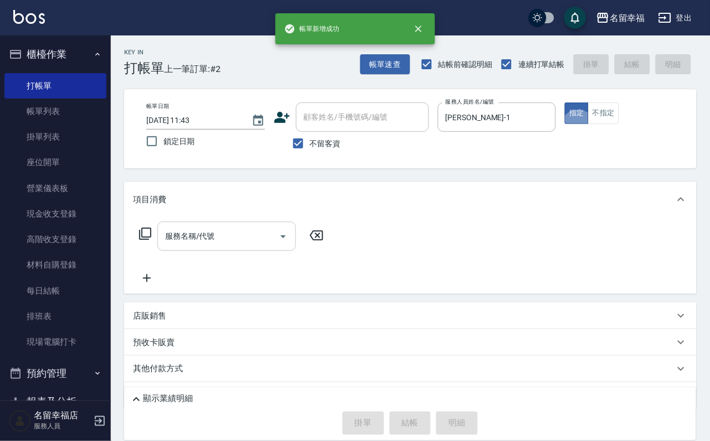
click at [196, 242] on input "服務名稱/代號" at bounding box center [218, 236] width 112 height 19
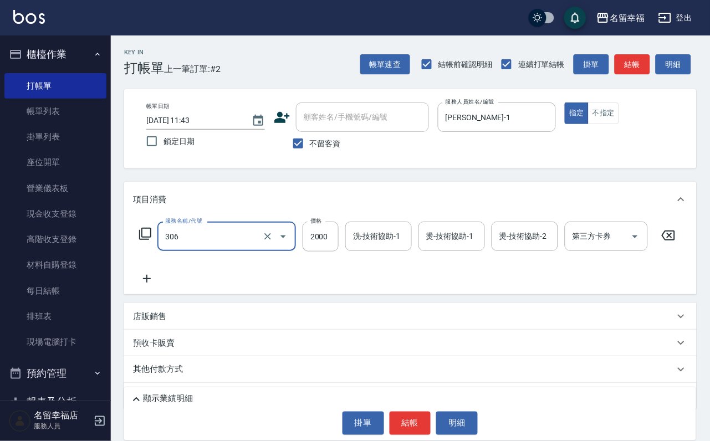
type input "設計燙髮2000(306)"
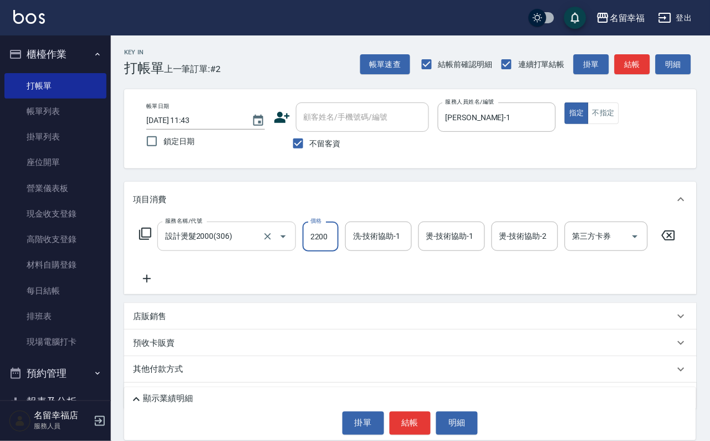
scroll to position [0, 1]
type input "2200"
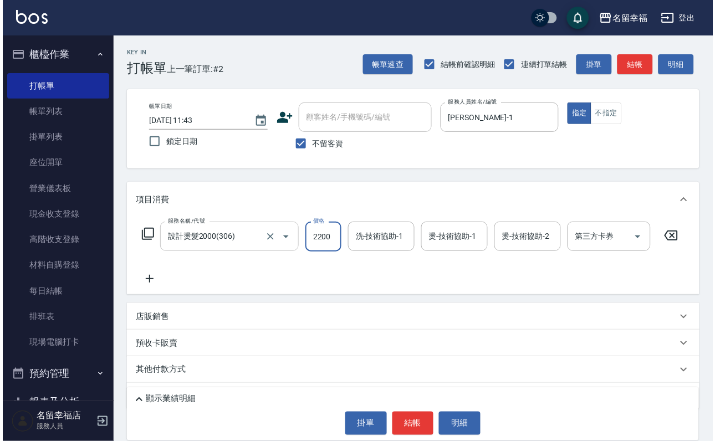
scroll to position [0, 0]
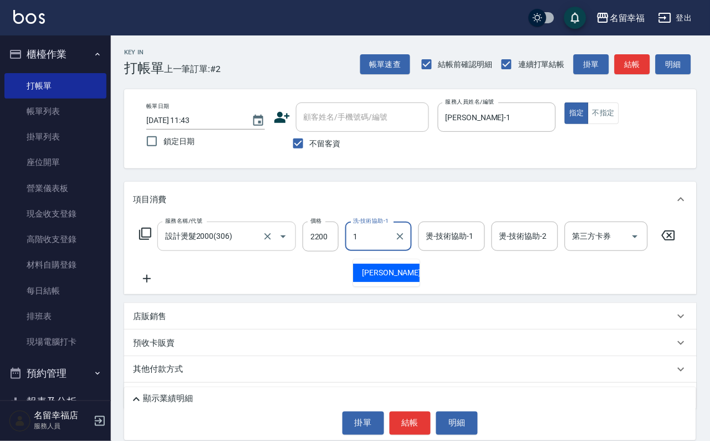
type input "珮瑜-1"
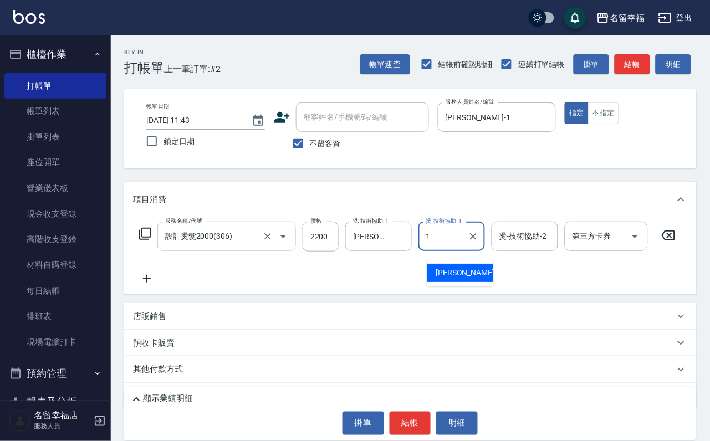
type input "珮瑜-1"
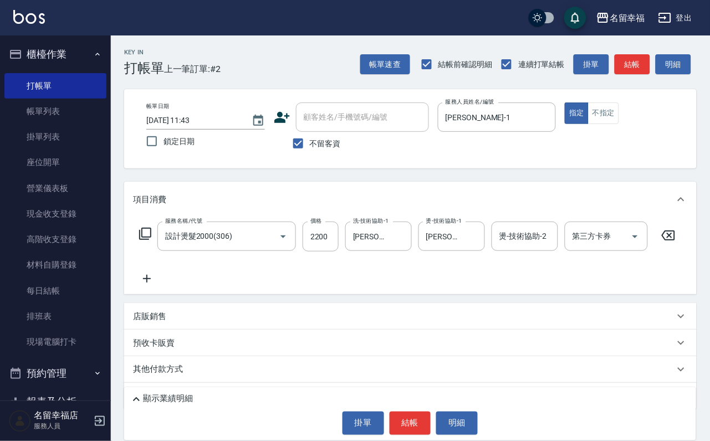
click at [145, 240] on icon at bounding box center [144, 233] width 13 height 13
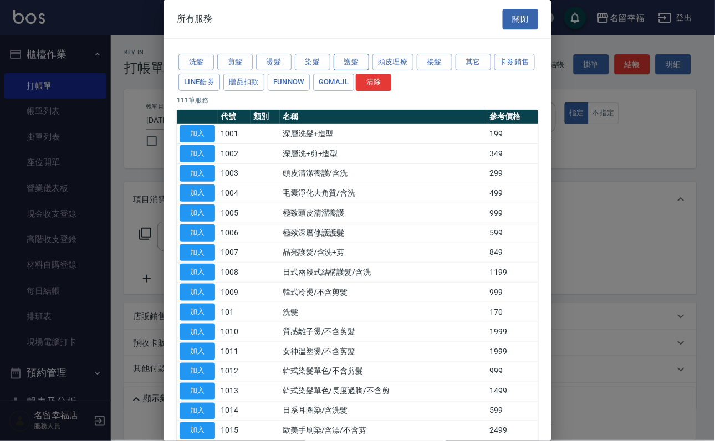
click at [355, 64] on button "護髮" at bounding box center [350, 62] width 35 height 17
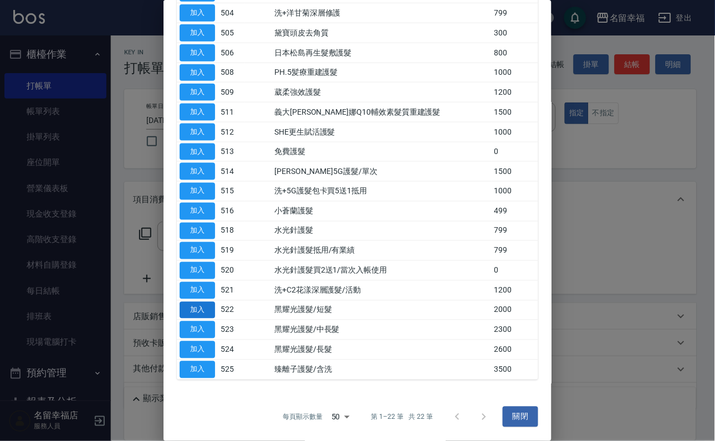
scroll to position [378, 0]
click at [187, 242] on button "加入" at bounding box center [196, 250] width 35 height 17
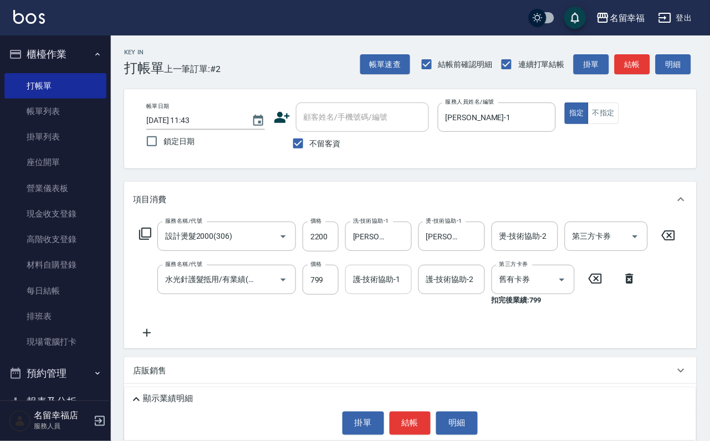
drag, startPoint x: 390, startPoint y: 288, endPoint x: 383, endPoint y: 287, distance: 7.8
click at [387, 287] on input "護-技術協助-1" at bounding box center [378, 279] width 56 height 19
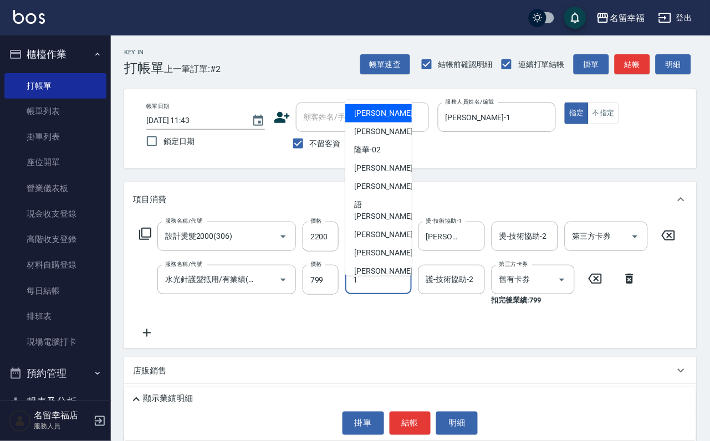
type input "珮瑜-1"
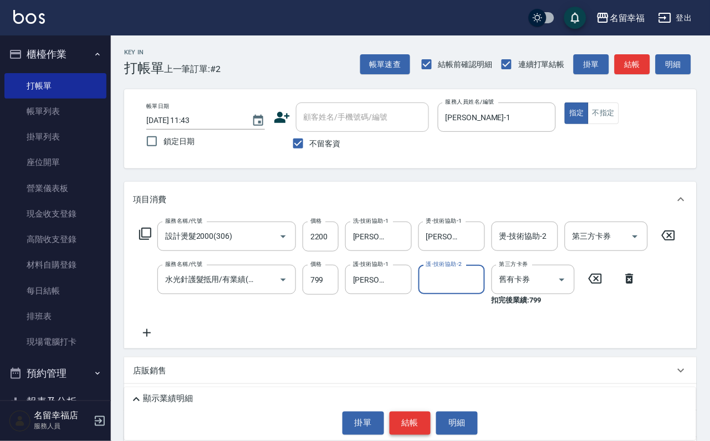
click at [425, 412] on button "結帳" at bounding box center [410, 423] width 42 height 23
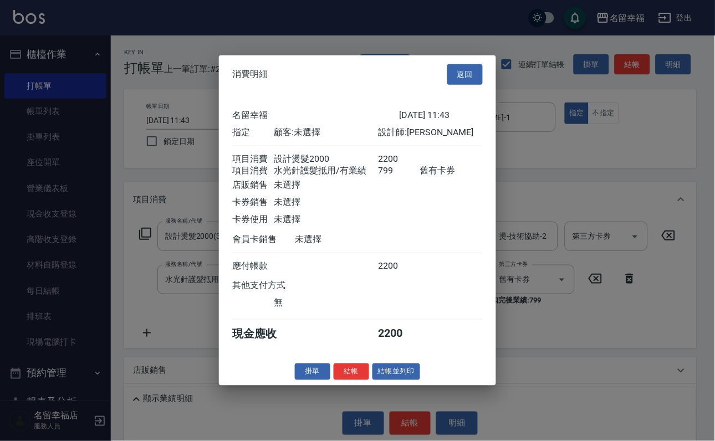
scroll to position [0, 0]
click at [462, 55] on div "消費明細 返回" at bounding box center [357, 74] width 277 height 38
click at [475, 64] on button "返回" at bounding box center [464, 74] width 35 height 20
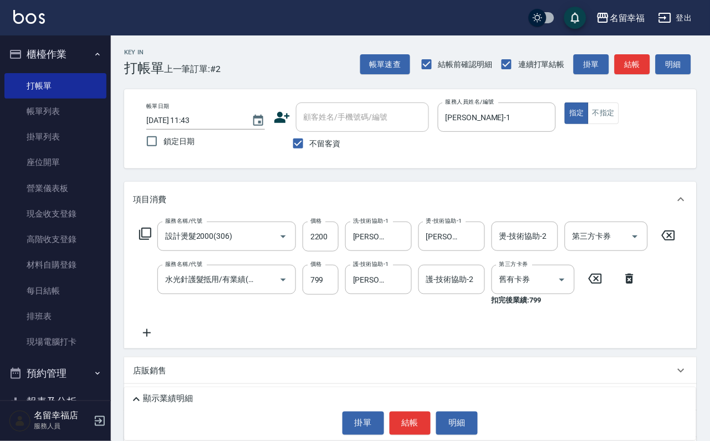
click at [633, 284] on icon at bounding box center [629, 279] width 8 height 10
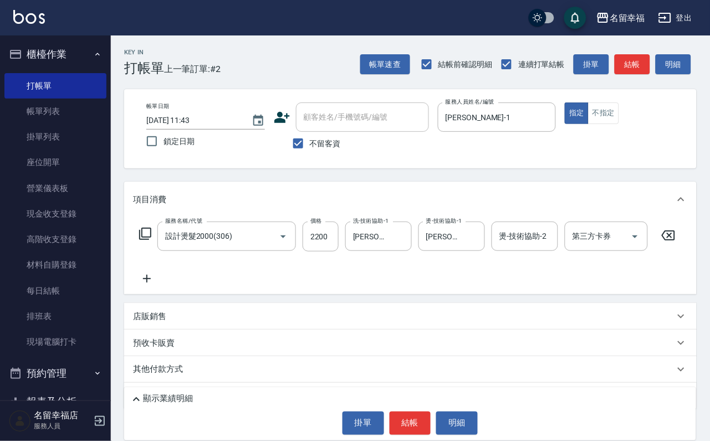
click at [146, 240] on icon at bounding box center [144, 233] width 13 height 13
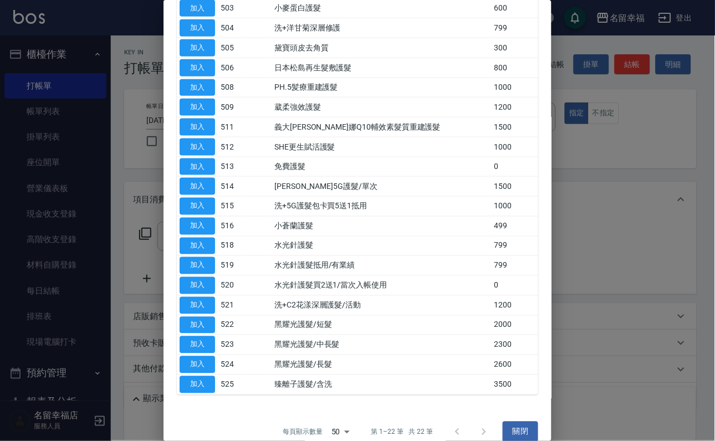
scroll to position [166, 0]
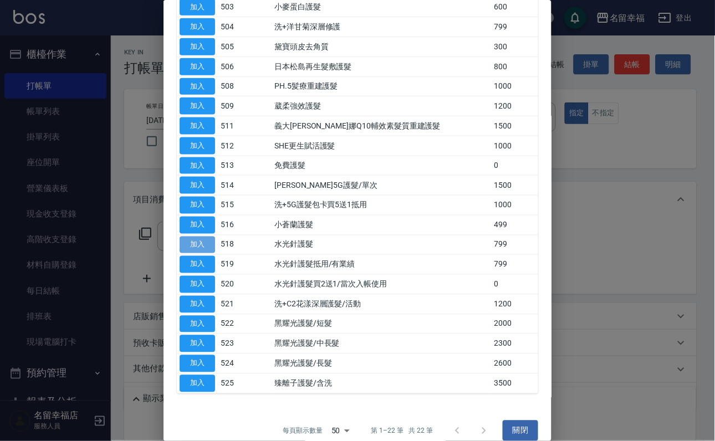
click at [192, 254] on button "加入" at bounding box center [196, 245] width 35 height 17
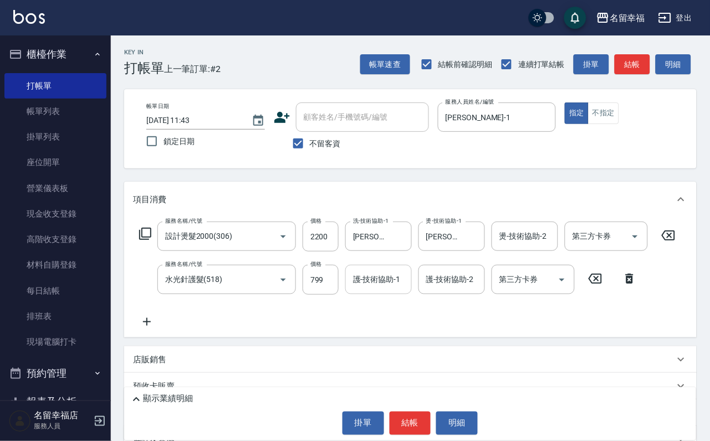
drag, startPoint x: 388, startPoint y: 295, endPoint x: 373, endPoint y: 289, distance: 15.6
click at [387, 289] on input "護-技術協助-1" at bounding box center [378, 279] width 56 height 19
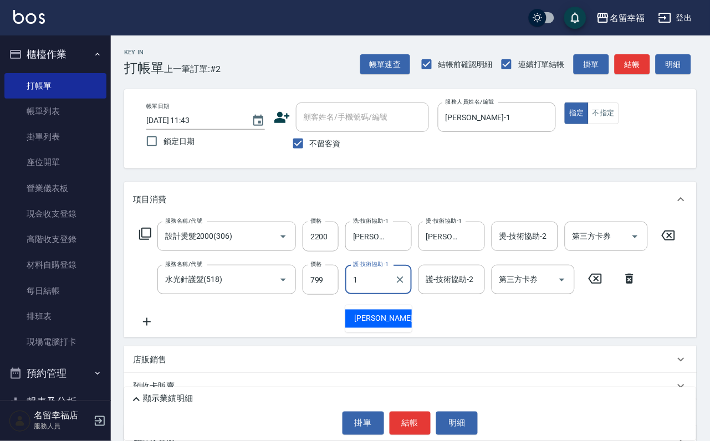
type input "珮瑜-1"
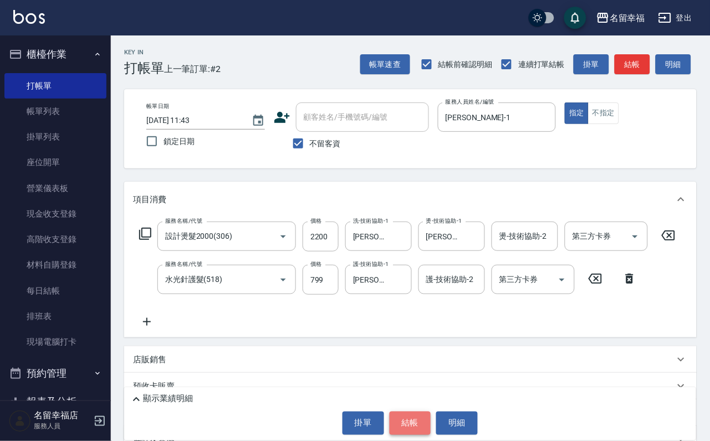
click at [406, 423] on button "結帳" at bounding box center [410, 423] width 42 height 23
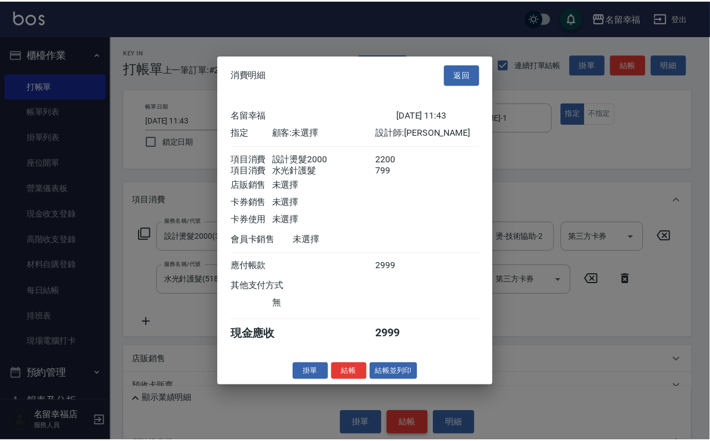
scroll to position [178, 0]
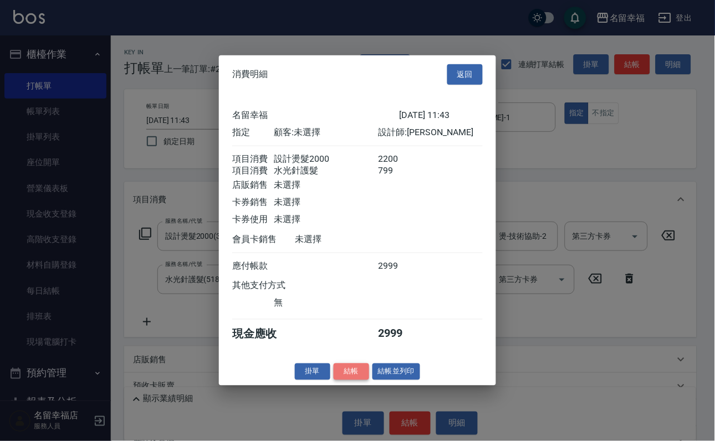
click at [333, 380] on button "結帳" at bounding box center [350, 371] width 35 height 17
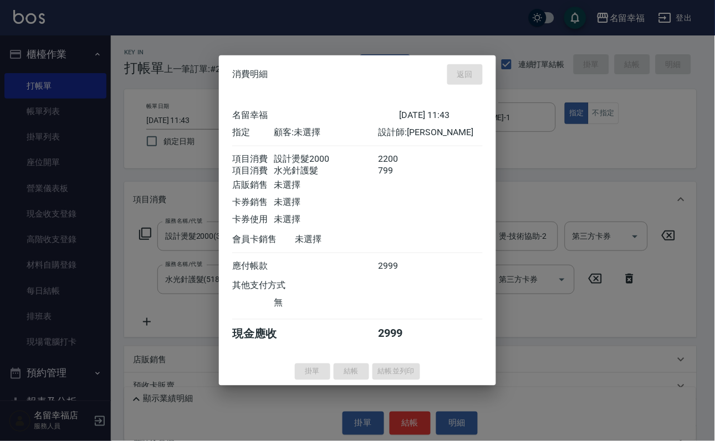
type input "2025/08/21 11:44"
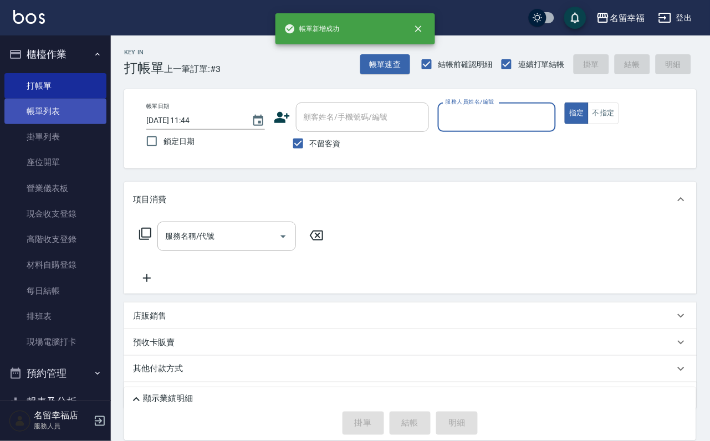
click at [47, 118] on link "帳單列表" at bounding box center [55, 111] width 102 height 25
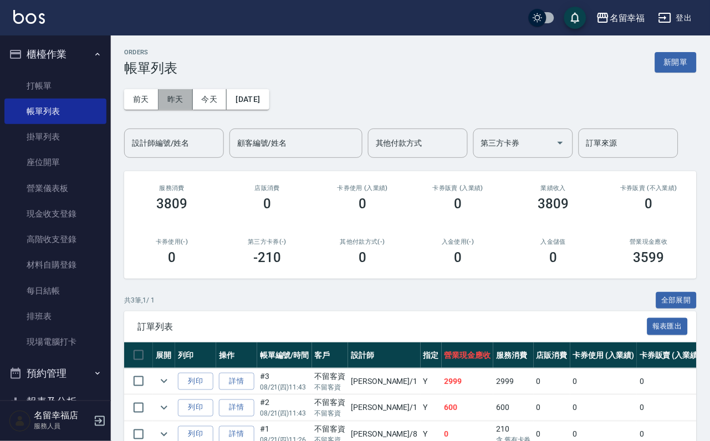
click at [182, 105] on button "昨天" at bounding box center [175, 99] width 34 height 20
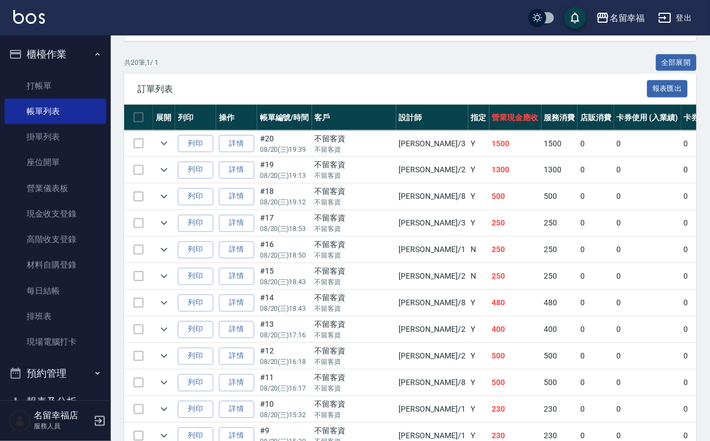
scroll to position [223, 0]
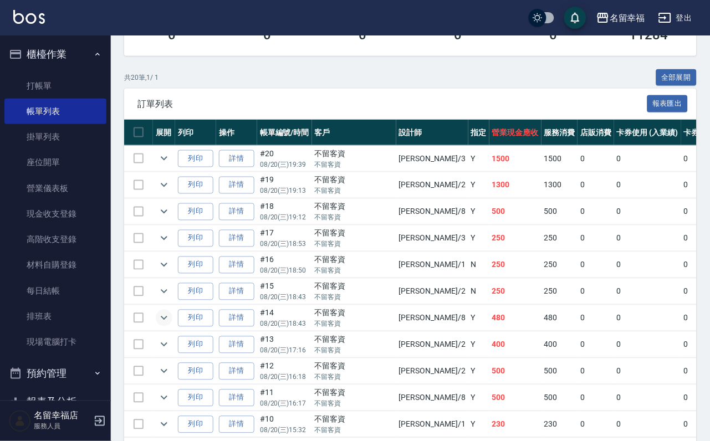
click at [171, 325] on icon "expand row" at bounding box center [163, 317] width 13 height 13
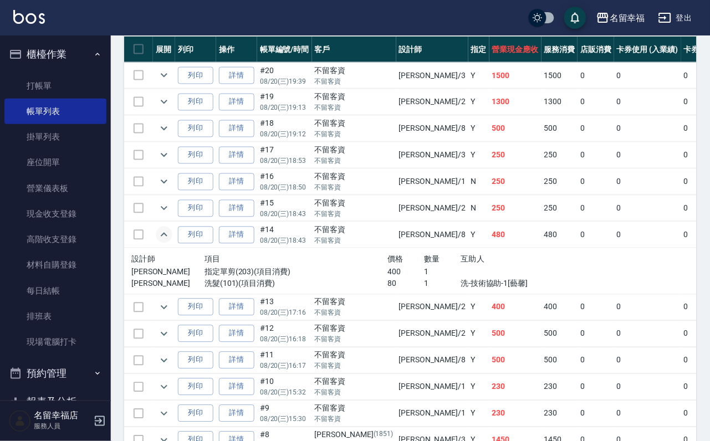
scroll to position [389, 0]
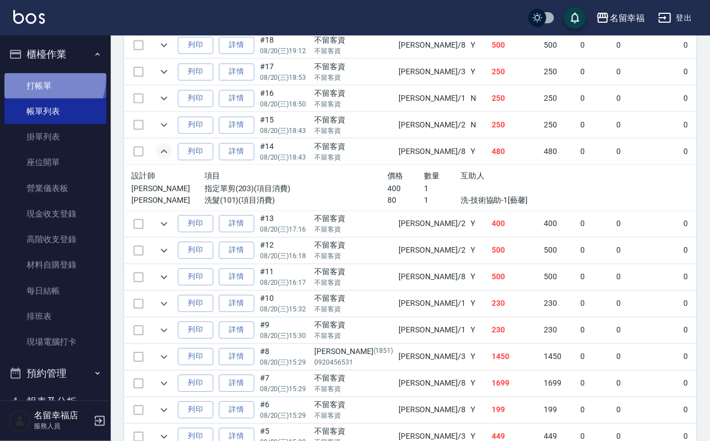
click at [34, 80] on link "打帳單" at bounding box center [55, 85] width 102 height 25
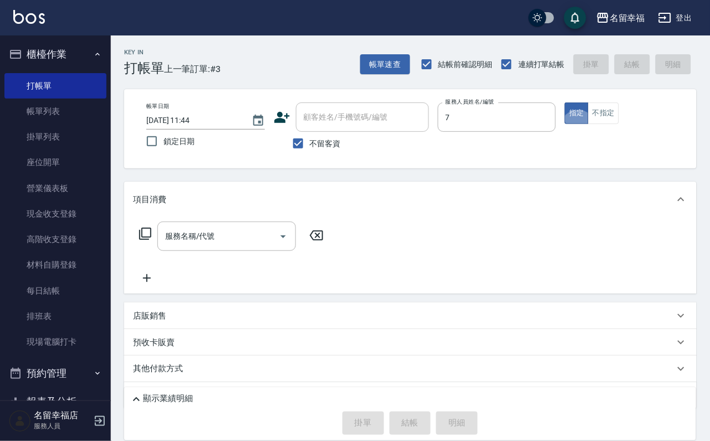
type input "瑜瑜-7"
type button "true"
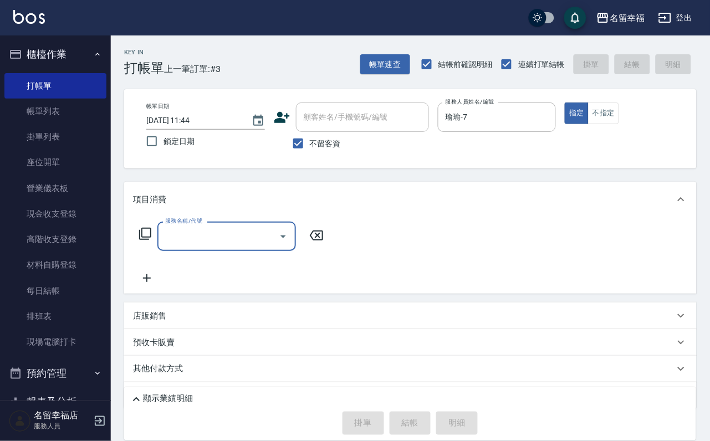
type input "5"
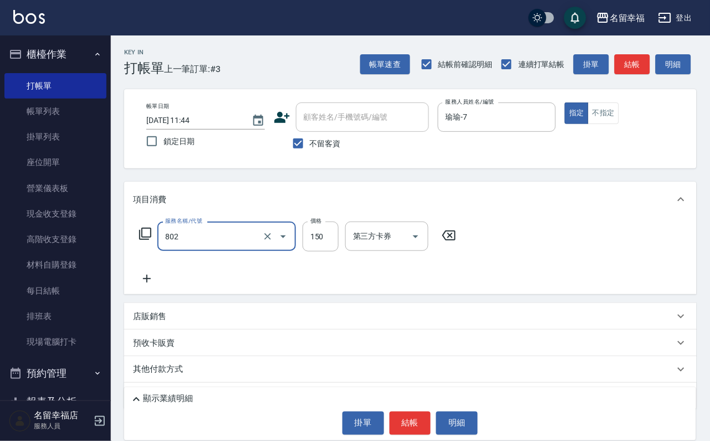
type input "單梳(802)"
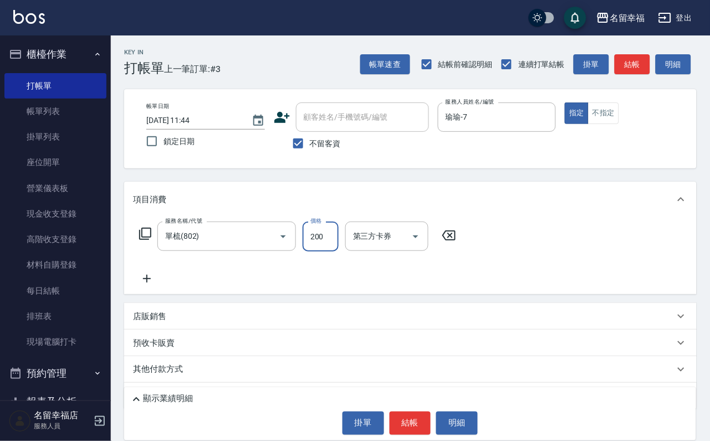
type input "200"
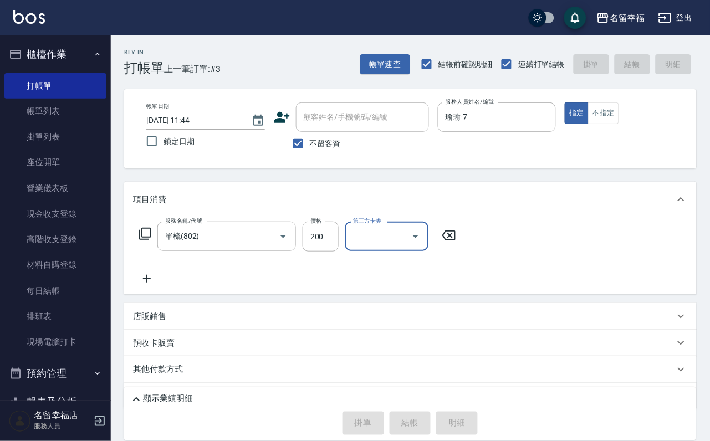
type input "2025/08/21 11:45"
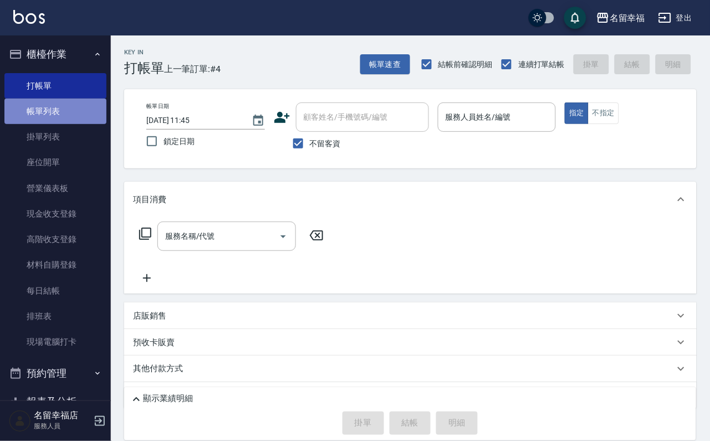
click at [57, 124] on link "帳單列表" at bounding box center [55, 111] width 102 height 25
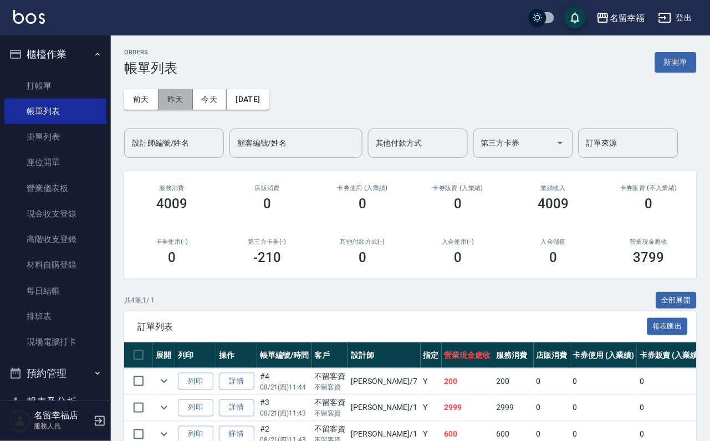
click at [184, 92] on button "昨天" at bounding box center [175, 99] width 34 height 20
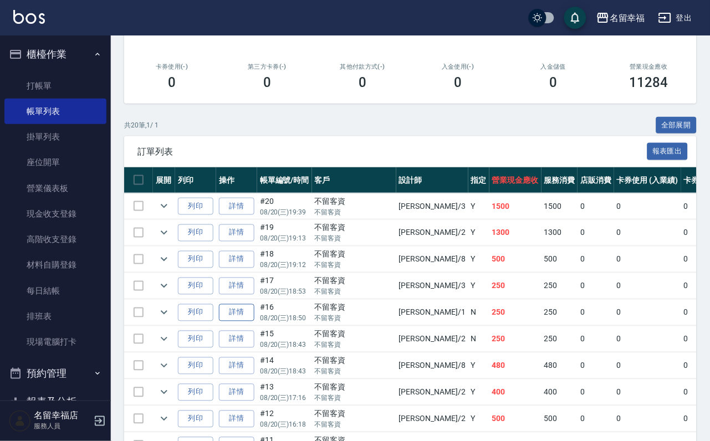
scroll to position [332, 0]
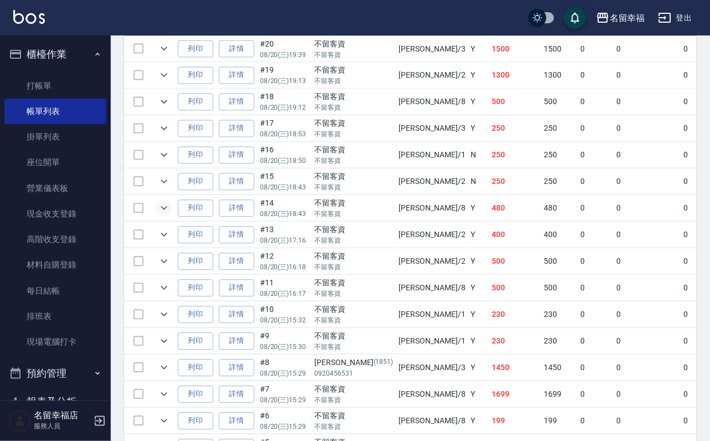
click at [167, 210] on icon "expand row" at bounding box center [164, 209] width 7 height 4
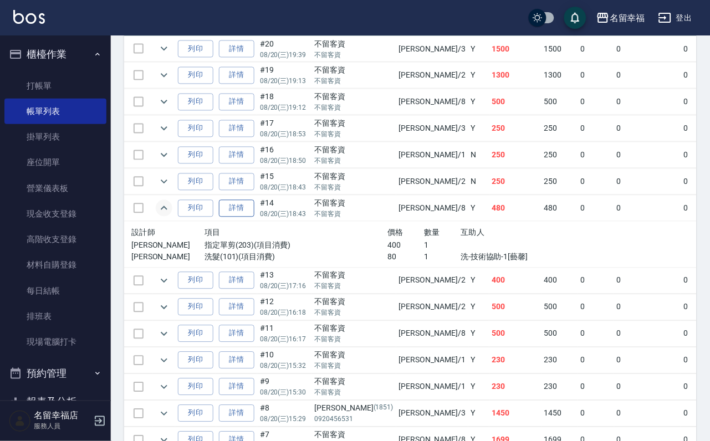
click at [245, 217] on link "詳情" at bounding box center [236, 208] width 35 height 17
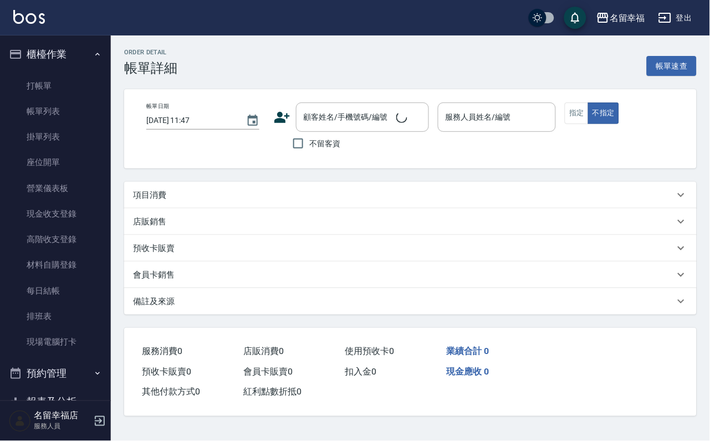
type input "2025/08/20 18:43"
checkbox input "true"
type input "[PERSON_NAME]-8"
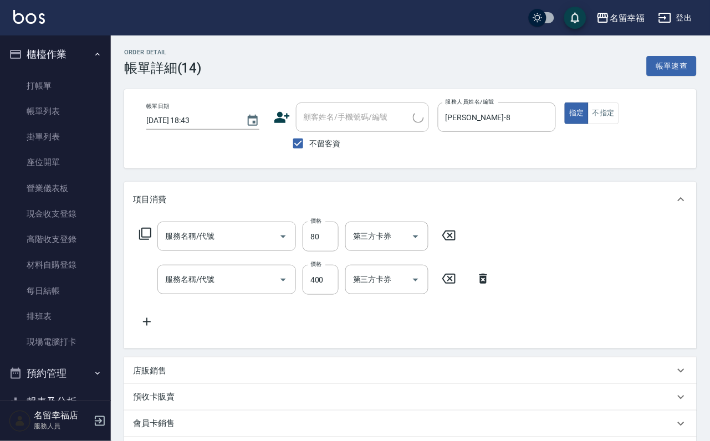
type input "洗髮(101)"
type input "指定單剪(203)"
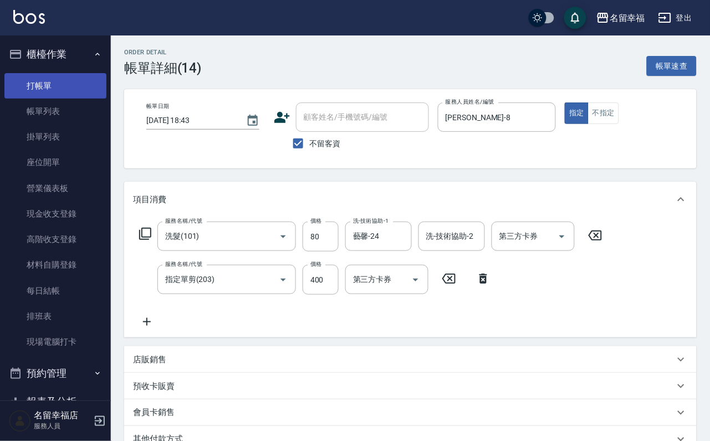
click at [47, 87] on link "打帳單" at bounding box center [55, 85] width 102 height 25
